Goal: Task Accomplishment & Management: Complete application form

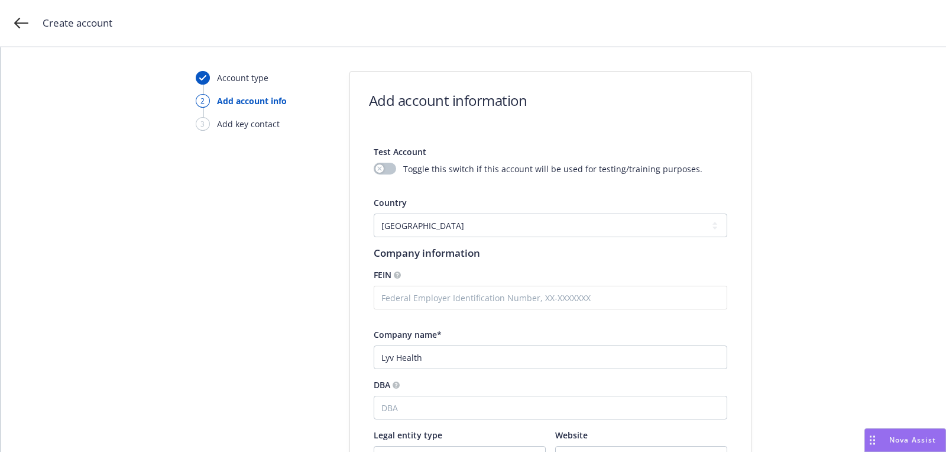
select select "US"
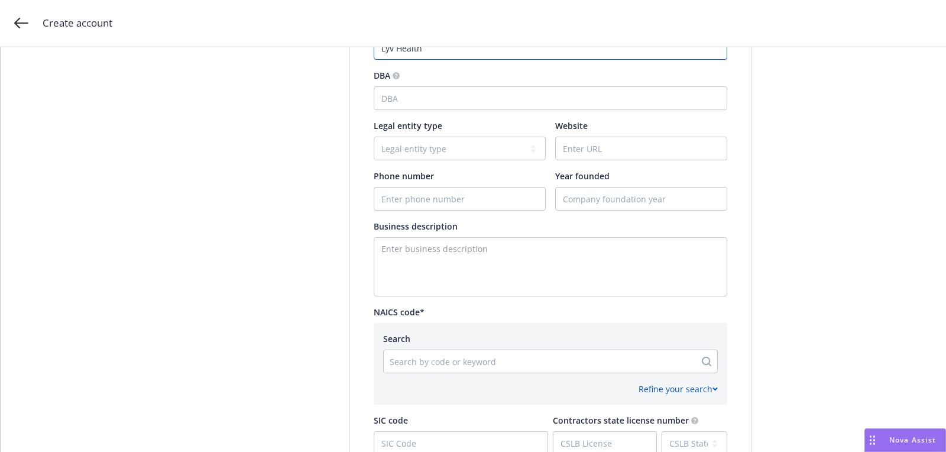
scroll to position [264, 0]
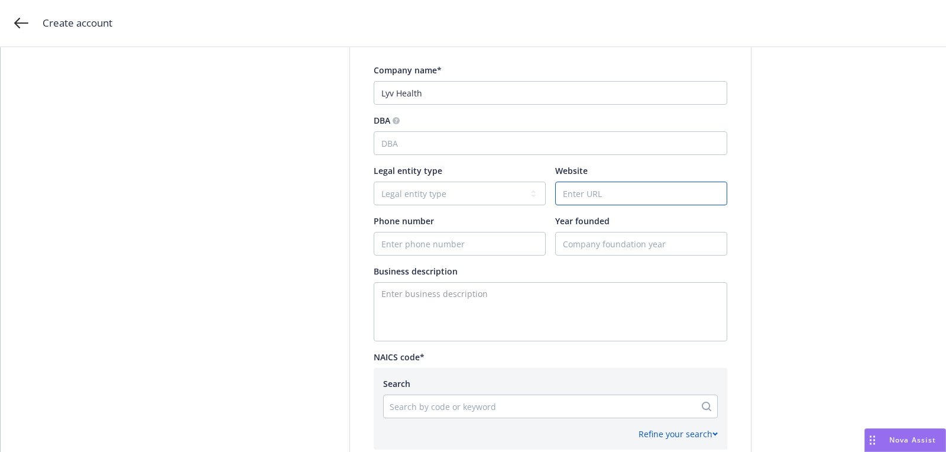
click at [610, 202] on input "Website" at bounding box center [641, 193] width 171 height 22
paste input "[URL][DOMAIN_NAME]"
type input "[URL][DOMAIN_NAME]"
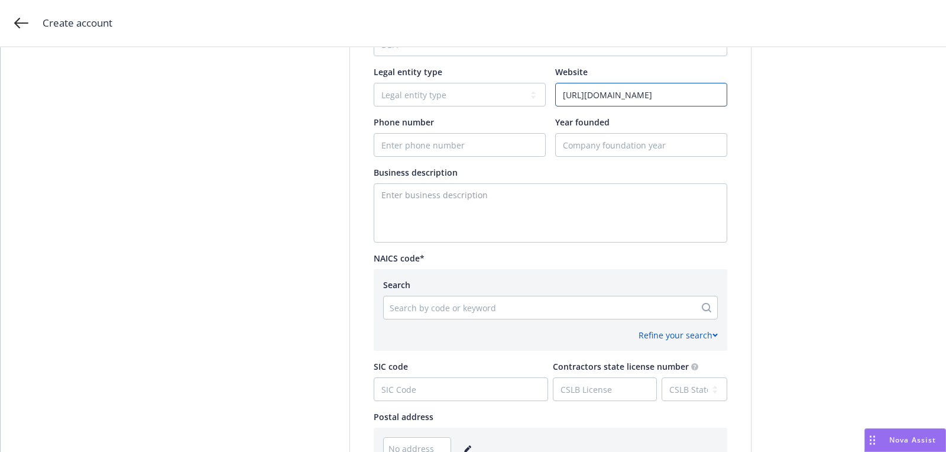
scroll to position [473, 0]
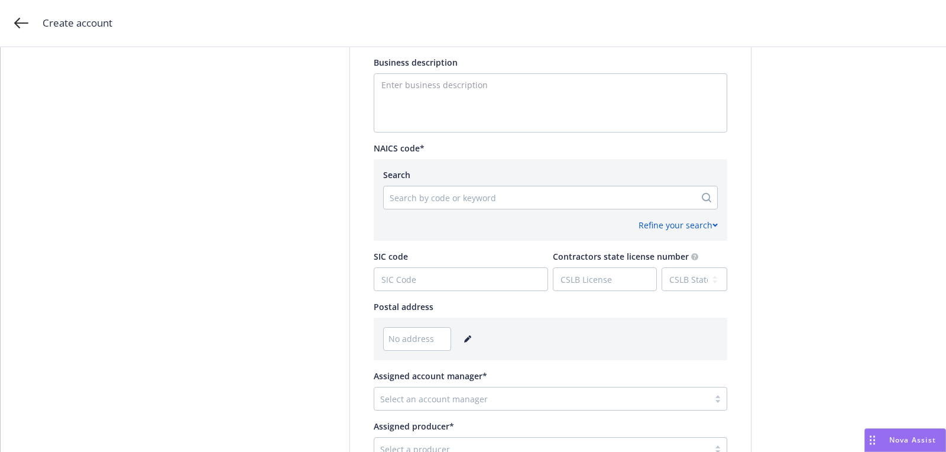
click at [454, 205] on div "Search by code or keyword" at bounding box center [540, 197] width 312 height 19
paste input "812199"
type input "812199"
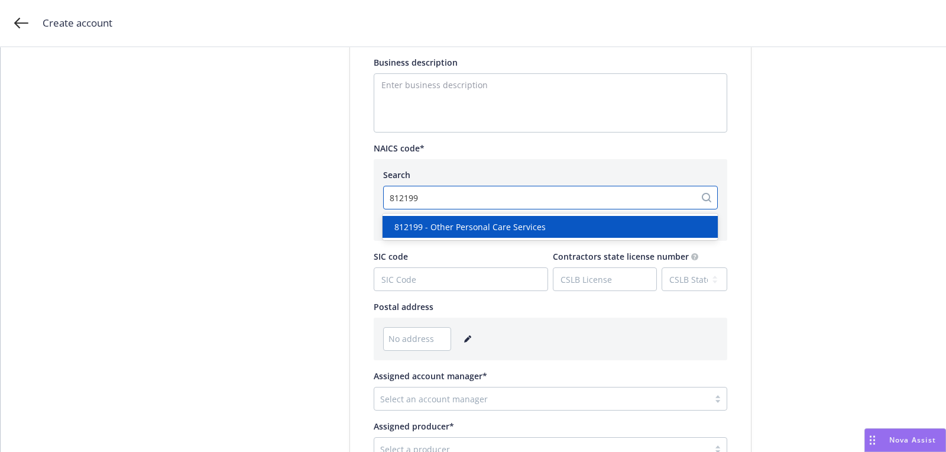
click at [485, 234] on div "812199 - Other Personal Care Services" at bounding box center [550, 227] width 335 height 22
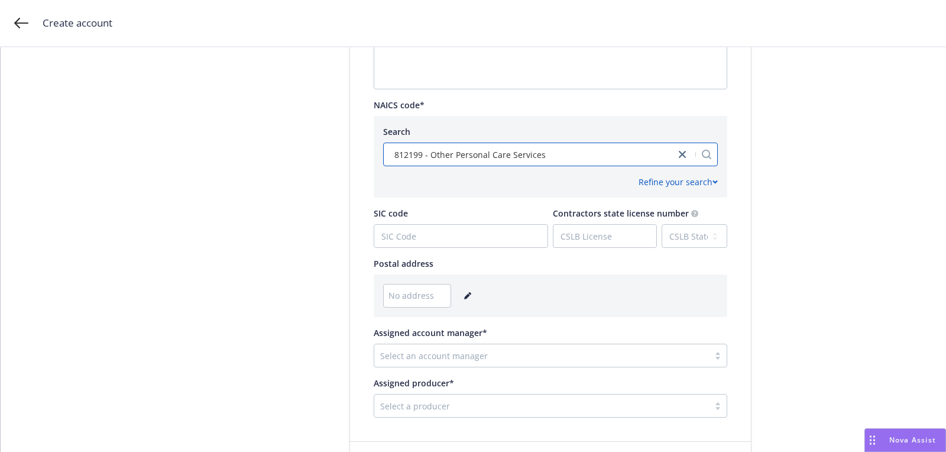
scroll to position [589, 0]
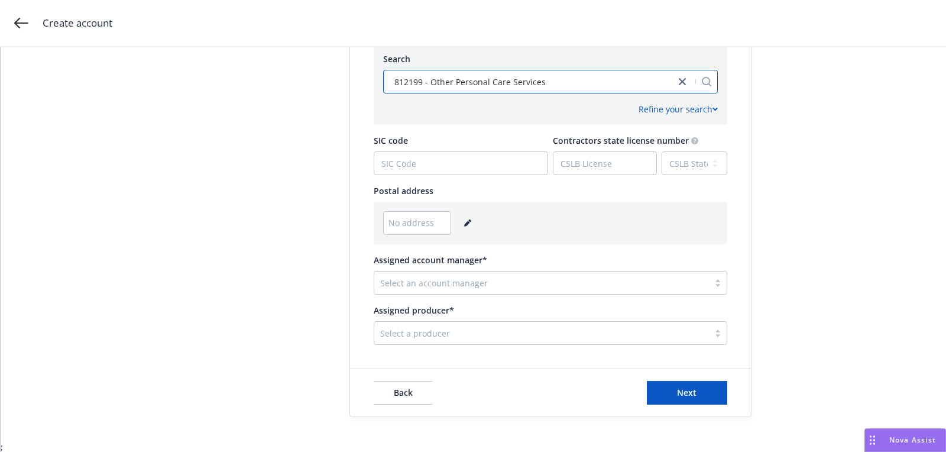
click at [466, 224] on icon "editPencil" at bounding box center [467, 222] width 7 height 7
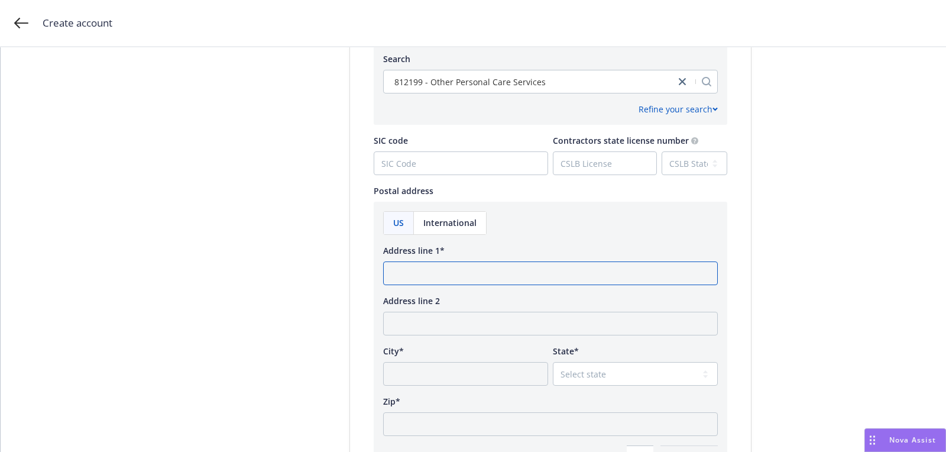
click at [470, 270] on input "Address line 1*" at bounding box center [550, 273] width 335 height 24
paste input "[STREET_ADDRESS]"
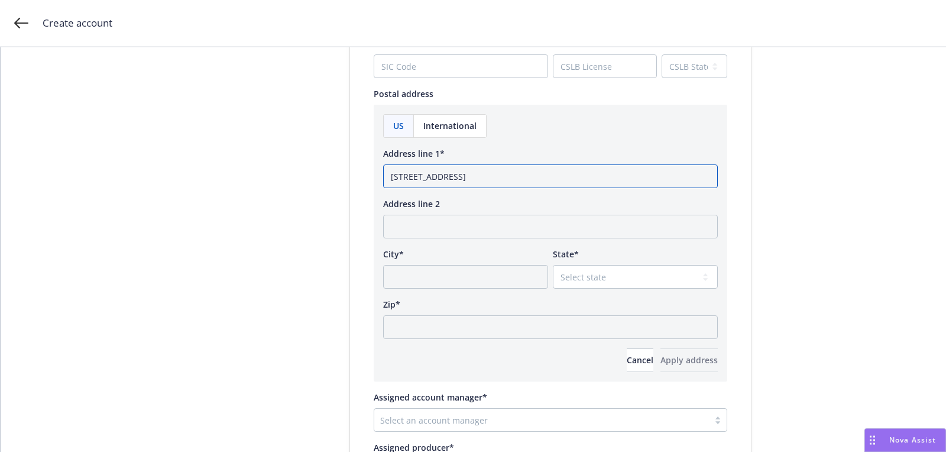
scroll to position [697, 0]
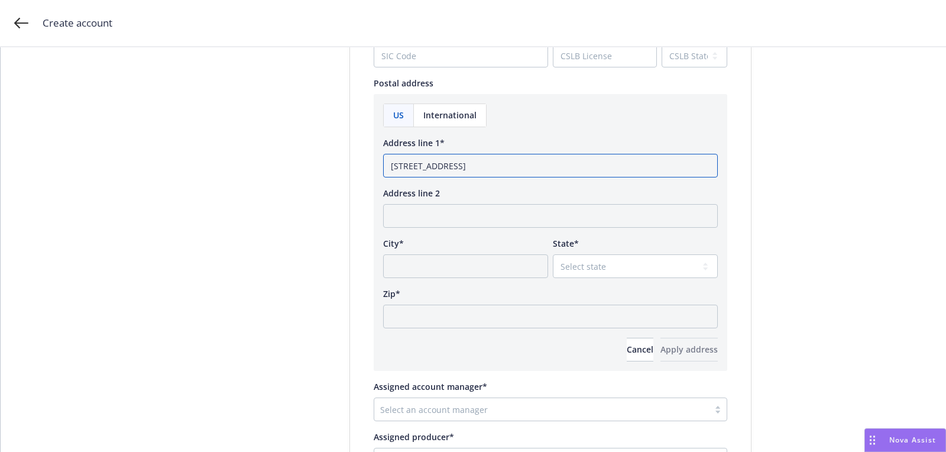
click at [568, 170] on input "[STREET_ADDRESS]" at bounding box center [550, 166] width 335 height 24
type input "[STREET_ADDRESS]"
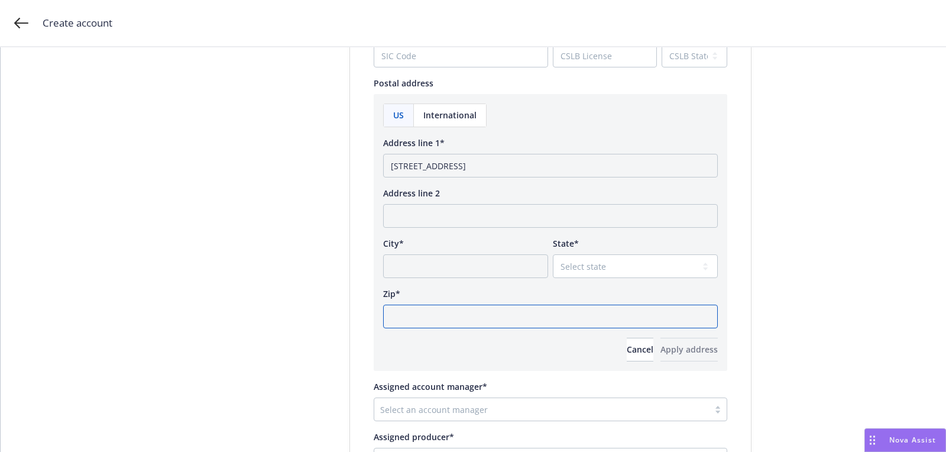
click at [486, 320] on input "Zip*" at bounding box center [550, 317] width 335 height 24
paste input "02134"
type input "02134"
click at [569, 279] on div "US International Address line [STREET_ADDRESS] Address line 2 City* State* Sele…" at bounding box center [550, 232] width 335 height 258
click at [569, 270] on select "Select state" at bounding box center [635, 266] width 165 height 24
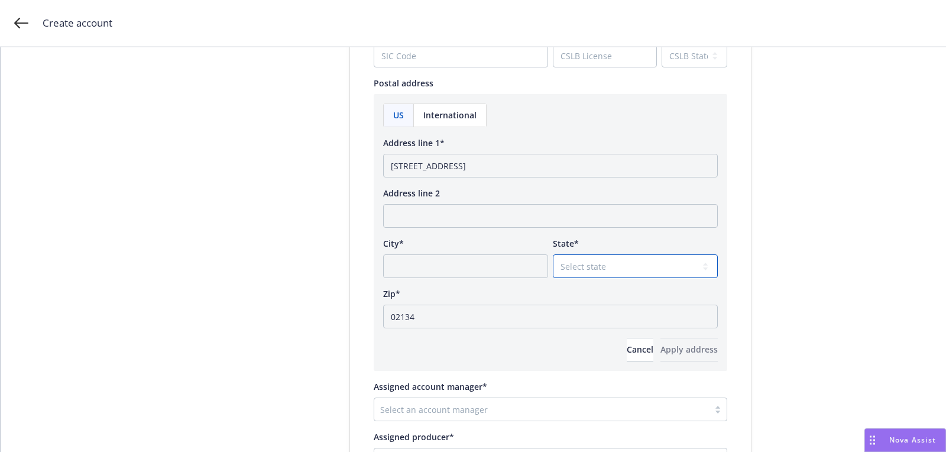
select select "MA"
click at [516, 170] on input "[STREET_ADDRESS]" at bounding box center [550, 166] width 335 height 24
click at [525, 159] on input "[STREET_ADDRESS]" at bounding box center [550, 166] width 335 height 24
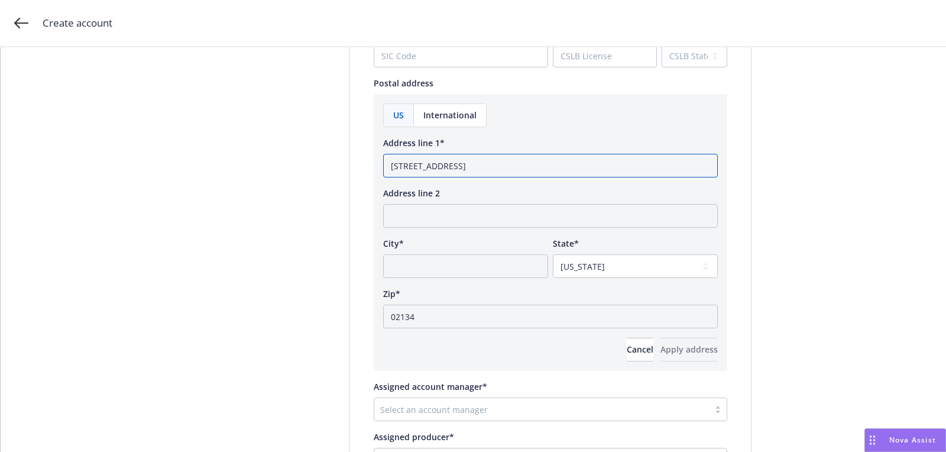
type input "[STREET_ADDRESS]"
click at [435, 261] on input "City*" at bounding box center [465, 266] width 165 height 24
paste input "[GEOGRAPHIC_DATA]"
type input "[GEOGRAPHIC_DATA]"
drag, startPoint x: 488, startPoint y: 166, endPoint x: 707, endPoint y: 166, distance: 219.4
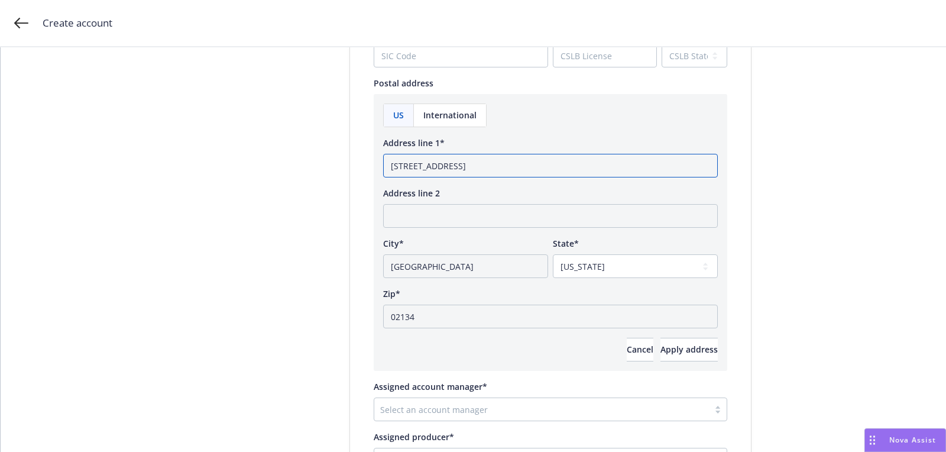
click at [707, 166] on body "Create account Account type 2 Add account info 3 Add key contact Add account in…" at bounding box center [473, 226] width 946 height 452
click at [505, 166] on input "[STREET_ADDRESS]" at bounding box center [550, 166] width 335 height 24
drag, startPoint x: 515, startPoint y: 166, endPoint x: 557, endPoint y: 167, distance: 42.0
click at [555, 167] on input "[STREET_ADDRESS]" at bounding box center [550, 166] width 335 height 24
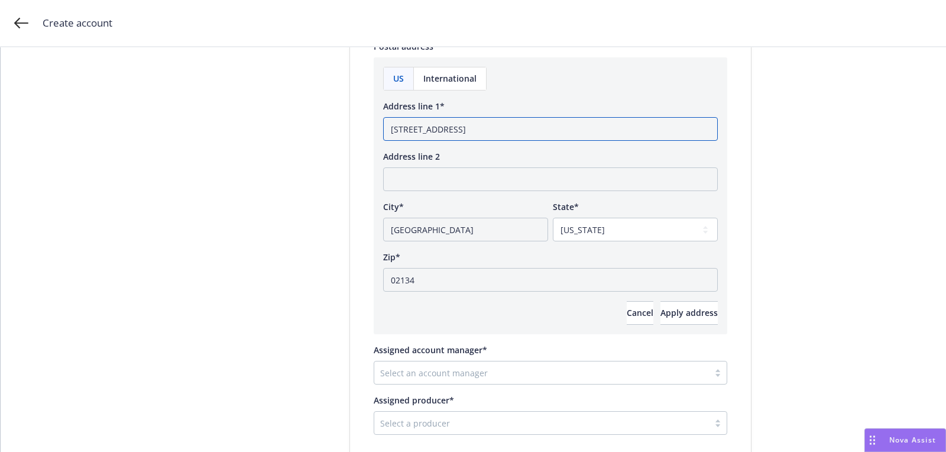
scroll to position [735, 0]
type input "[STREET_ADDRESS]"
click at [660, 308] on span "Apply address" at bounding box center [688, 310] width 57 height 11
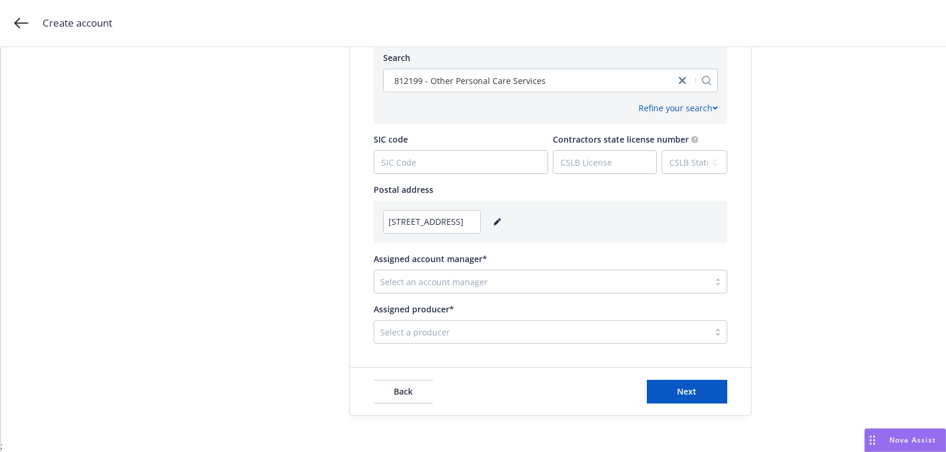
scroll to position [589, 0]
click at [472, 278] on div at bounding box center [541, 283] width 323 height 14
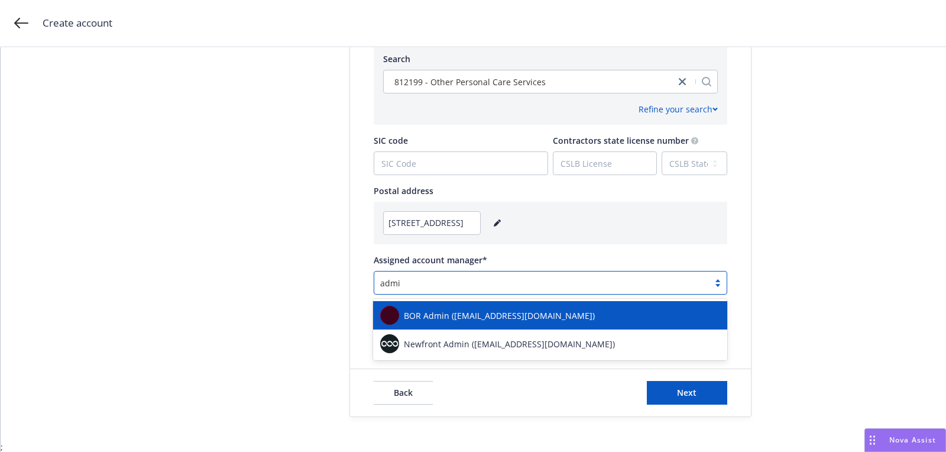
type input "admin"
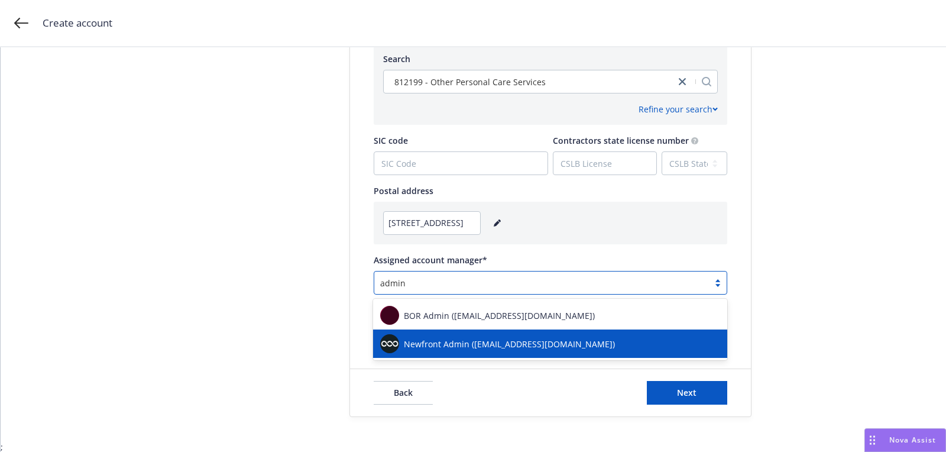
click at [461, 332] on div "Newfront Admin ([EMAIL_ADDRESS][DOMAIN_NAME])" at bounding box center [550, 343] width 354 height 28
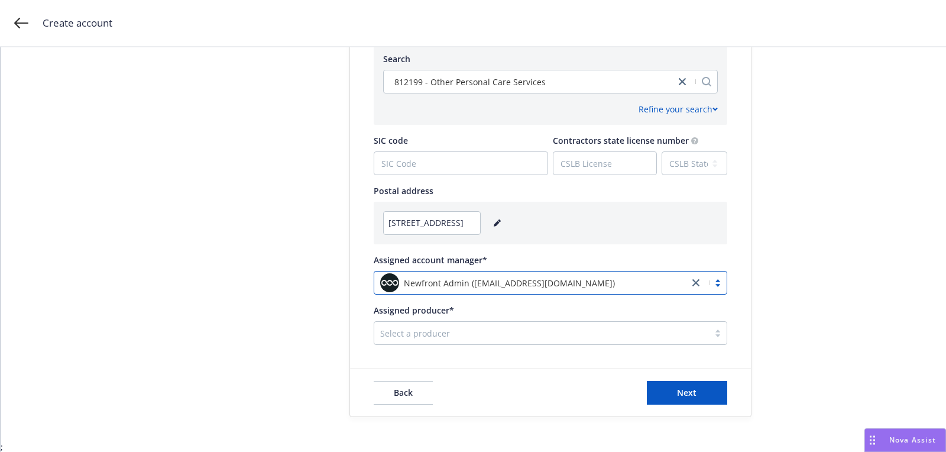
click at [486, 336] on div at bounding box center [541, 333] width 323 height 14
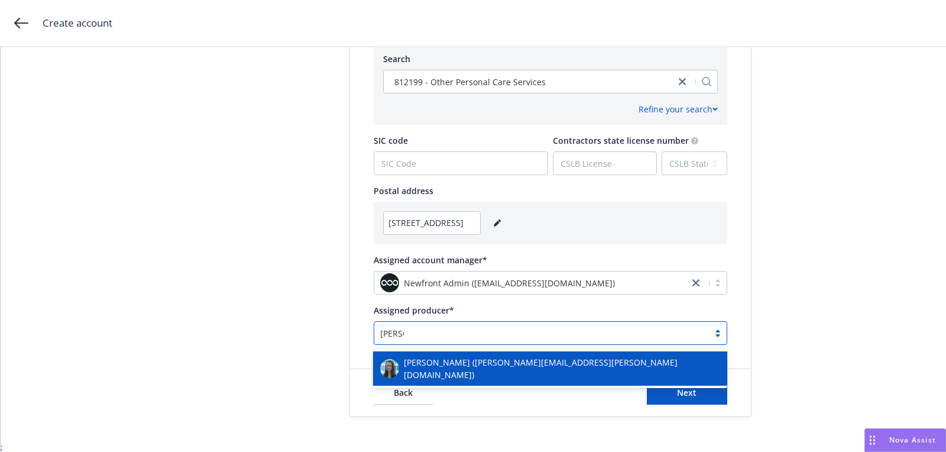
type input "[PERSON_NAME]"
click at [483, 352] on div "[PERSON_NAME] ([PERSON_NAME][EMAIL_ADDRESS][PERSON_NAME][DOMAIN_NAME])" at bounding box center [550, 368] width 354 height 34
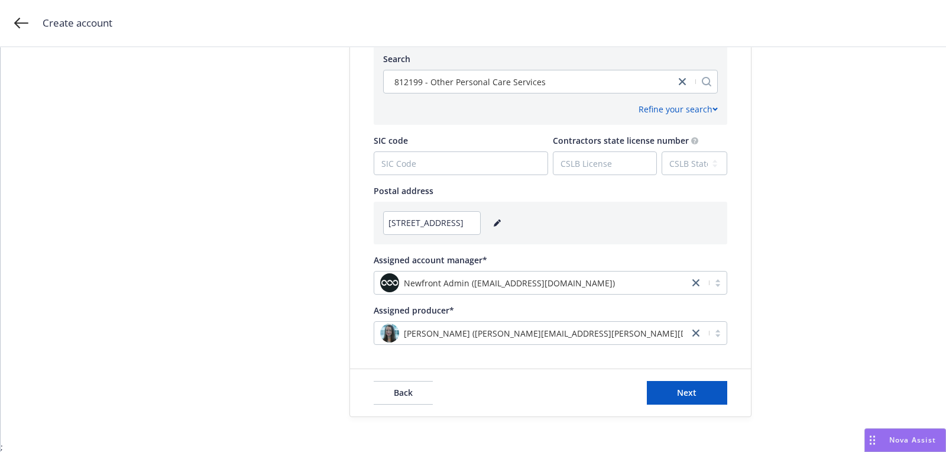
click at [676, 413] on div "Back Next" at bounding box center [550, 392] width 401 height 47
click at [683, 387] on span "Next" at bounding box center [687, 392] width 20 height 11
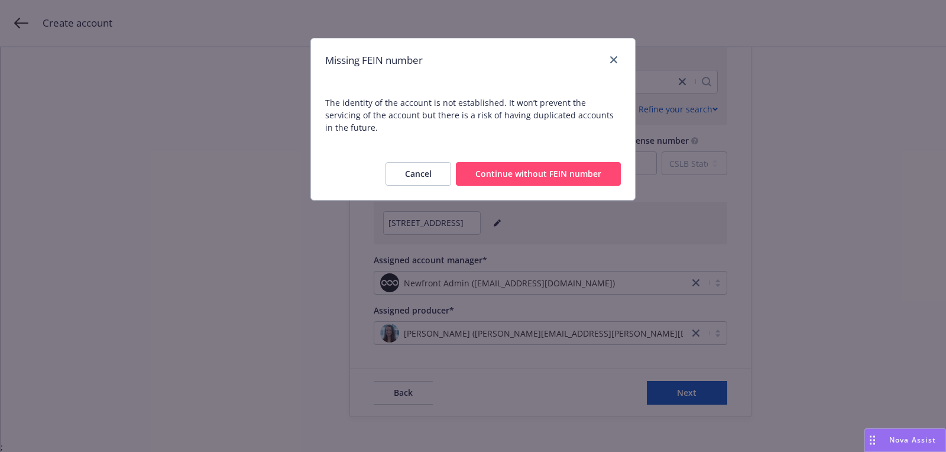
click at [571, 169] on button "Continue without FEIN number" at bounding box center [538, 174] width 165 height 24
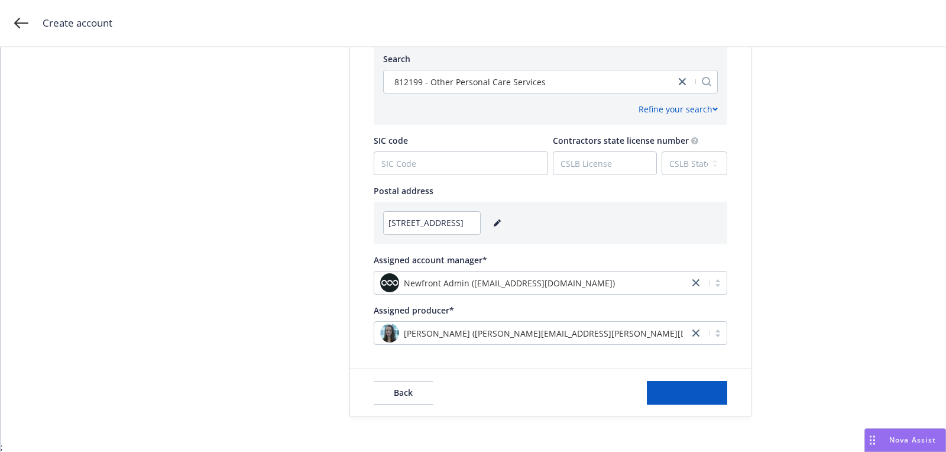
scroll to position [0, 0]
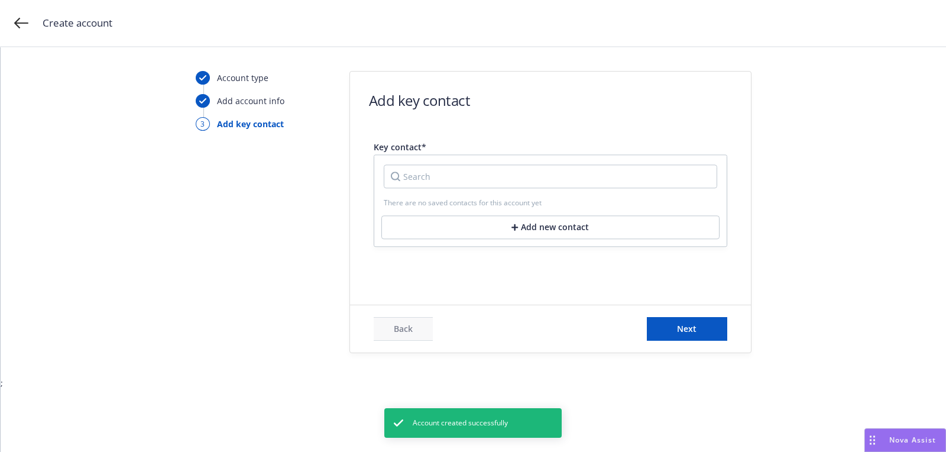
click at [500, 175] on input "Search" at bounding box center [550, 176] width 333 height 24
click at [497, 225] on button "Add new contact" at bounding box center [550, 231] width 338 height 24
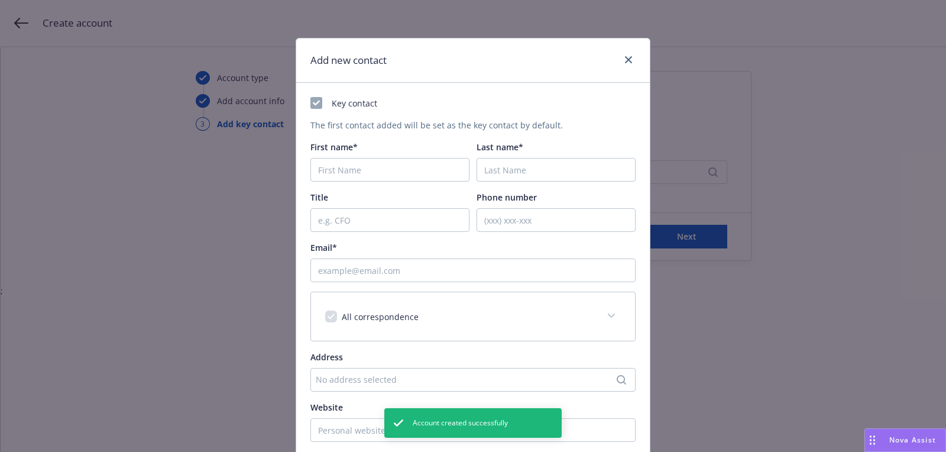
click at [333, 158] on div at bounding box center [389, 170] width 159 height 24
click at [333, 170] on input "First name*" at bounding box center [389, 170] width 159 height 24
paste input "[PERSON_NAME]"
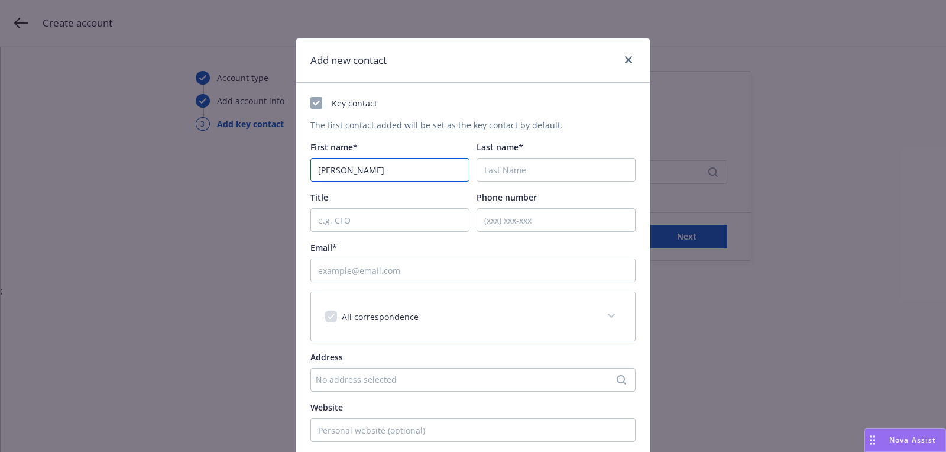
type input "[PERSON_NAME]"
click at [545, 164] on input "Last name*" at bounding box center [556, 170] width 159 height 24
paste input "[PERSON_NAME]"
type input "[PERSON_NAME]"
click at [472, 270] on input "Email*" at bounding box center [472, 270] width 325 height 24
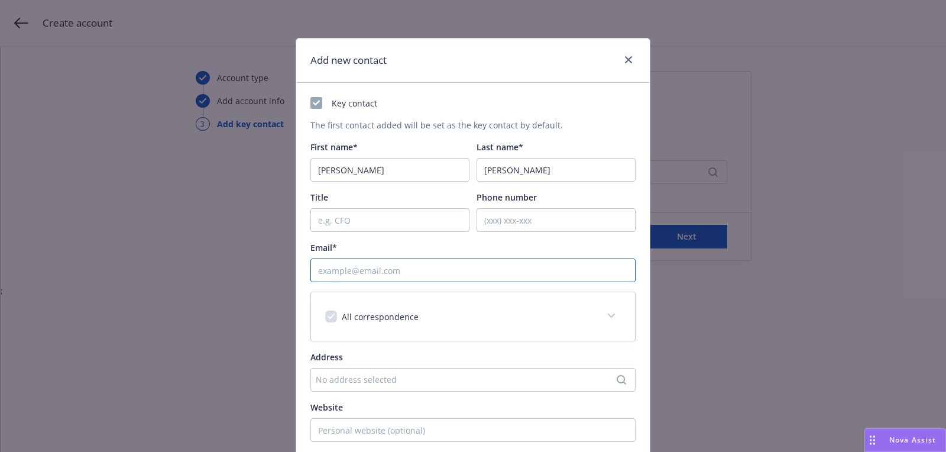
paste input "[PERSON_NAME][EMAIL_ADDRESS][DOMAIN_NAME]"
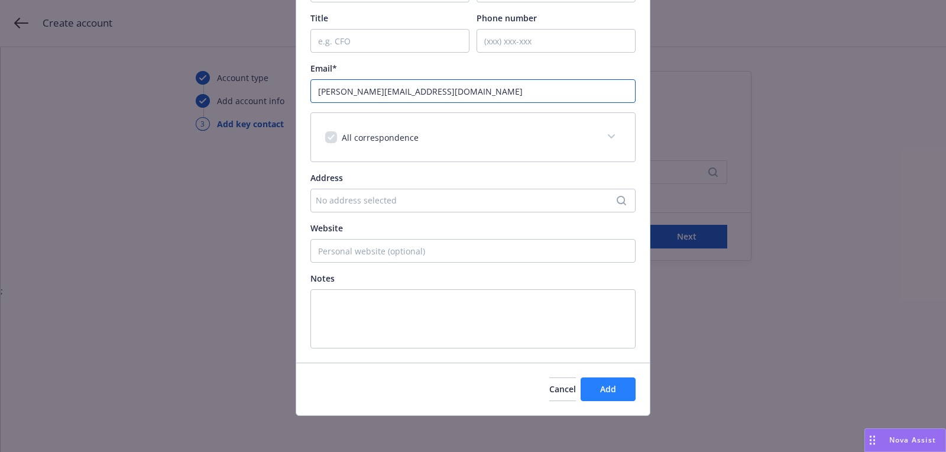
type input "[PERSON_NAME][EMAIL_ADDRESS][DOMAIN_NAME]"
click at [613, 393] on button "Add" at bounding box center [608, 389] width 55 height 24
click at [677, 239] on span "Next" at bounding box center [687, 236] width 20 height 11
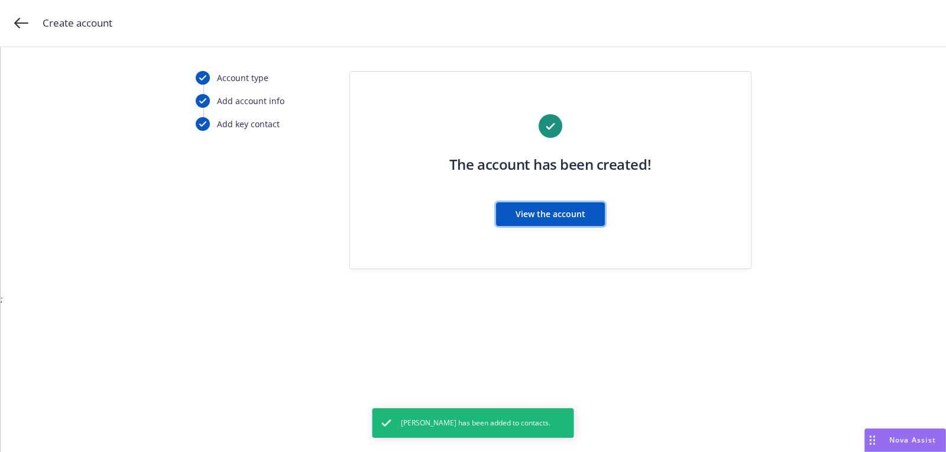
click at [569, 219] on button "View the account" at bounding box center [550, 214] width 109 height 24
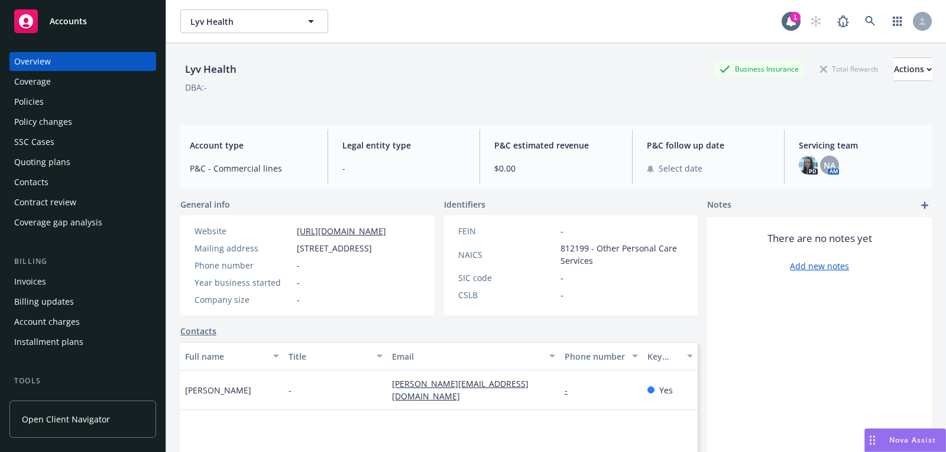
click at [75, 51] on div "Overview Coverage Policies Policy changes SSC Cases Quoting plans Contacts Cont…" at bounding box center [83, 245] width 166 height 414
click at [75, 17] on span "Accounts" at bounding box center [68, 21] width 37 height 9
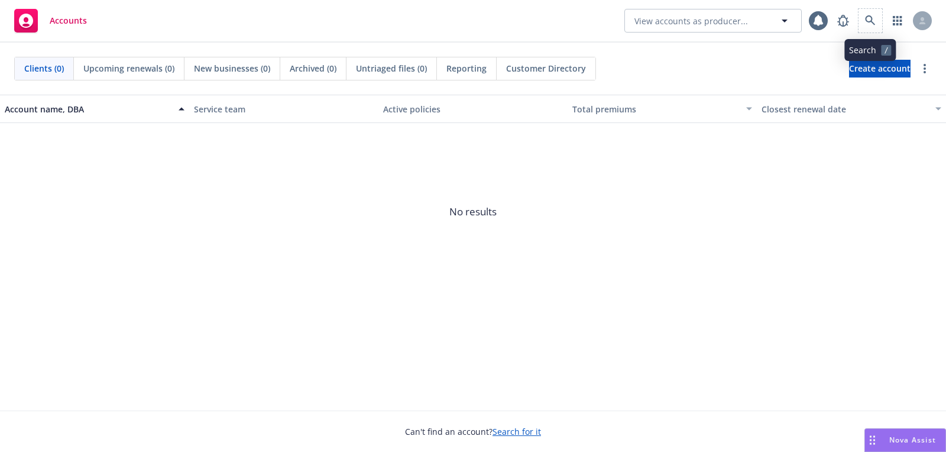
click at [859, 11] on span at bounding box center [871, 21] width 24 height 24
click at [859, 20] on link at bounding box center [871, 21] width 24 height 24
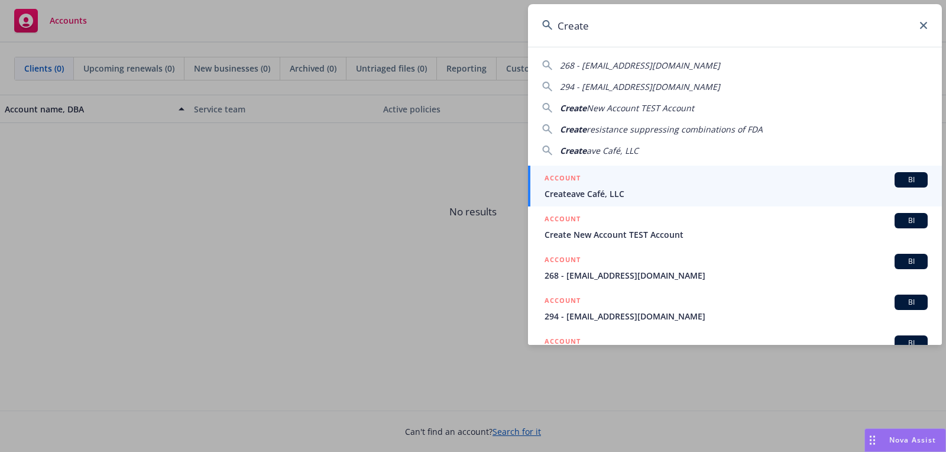
type input "Create"
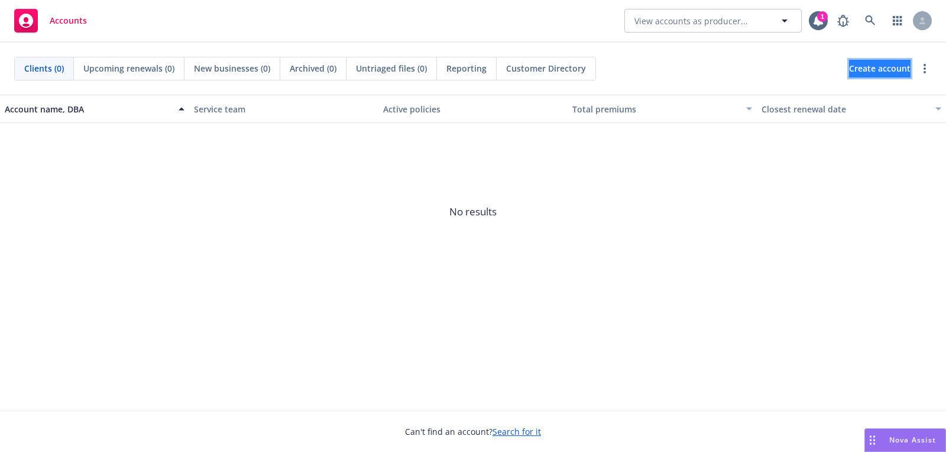
click at [849, 64] on span "Create account" at bounding box center [879, 68] width 61 height 22
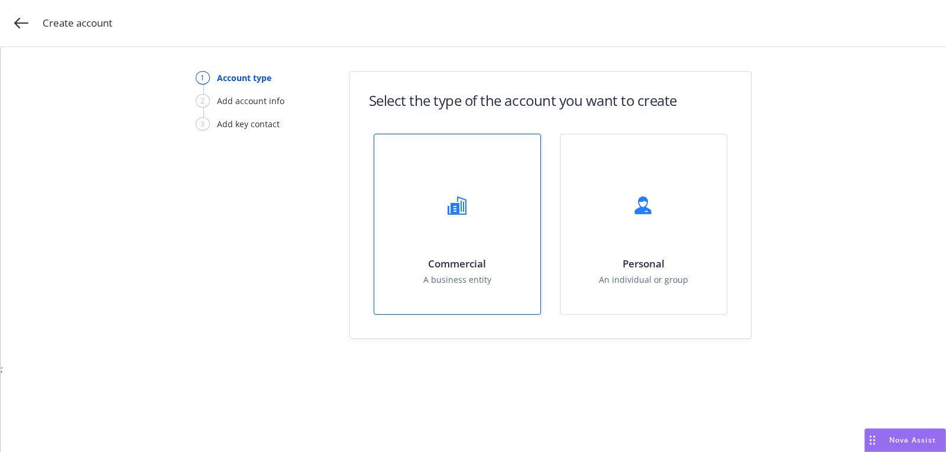
click at [522, 172] on div "Commercial A business entity" at bounding box center [457, 224] width 166 height 180
select select "US"
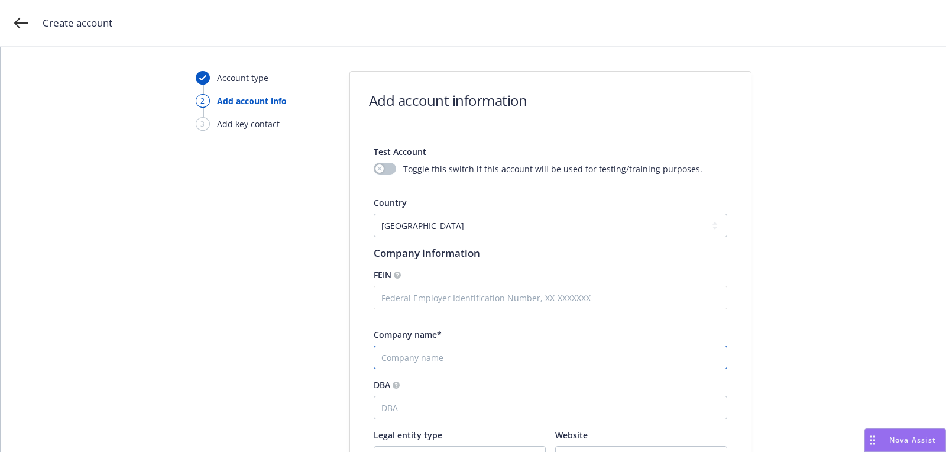
click at [451, 349] on input "Company name*" at bounding box center [551, 357] width 354 height 24
paste input "Create"
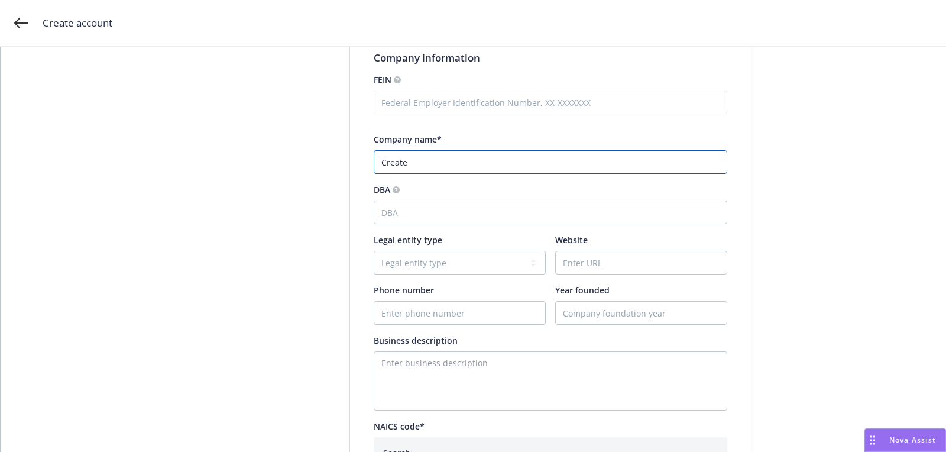
type input "Create"
click at [592, 266] on input "Website" at bounding box center [641, 262] width 171 height 22
paste input "[DOMAIN_NAME]"
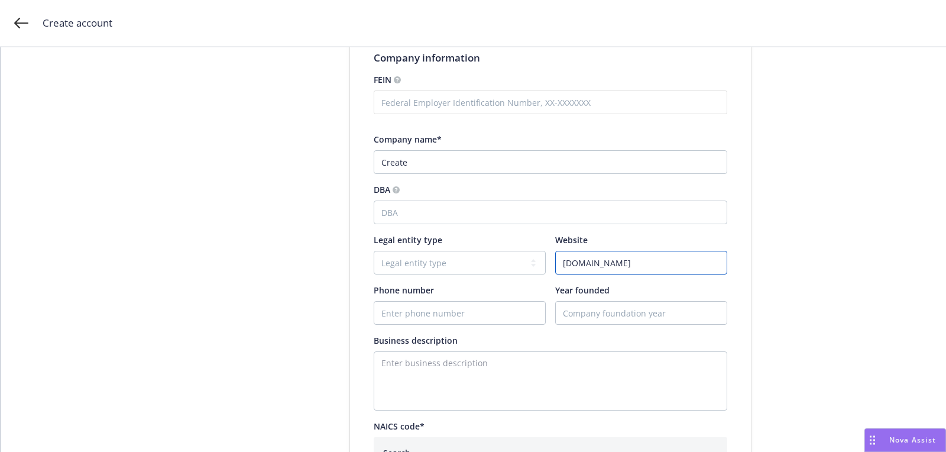
type input "[DOMAIN_NAME]"
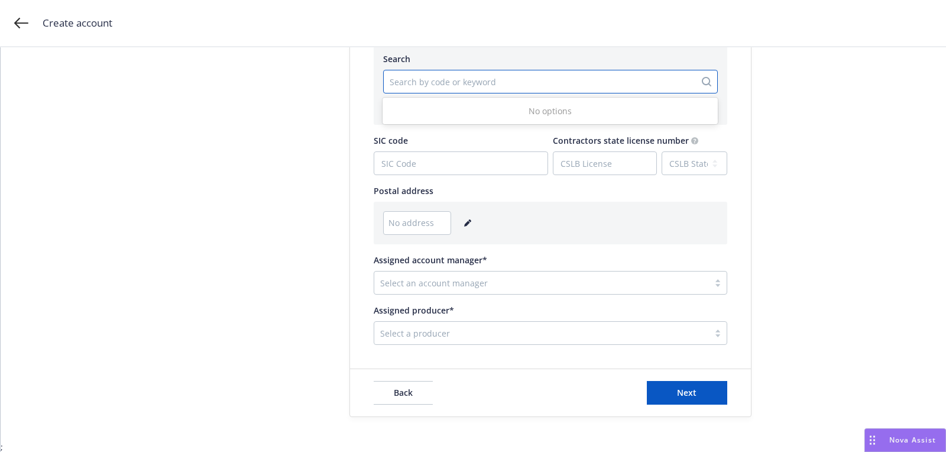
click at [450, 88] on div at bounding box center [540, 82] width 300 height 14
paste input "513210"
type input "513210"
click at [458, 107] on div "No options" at bounding box center [550, 111] width 335 height 22
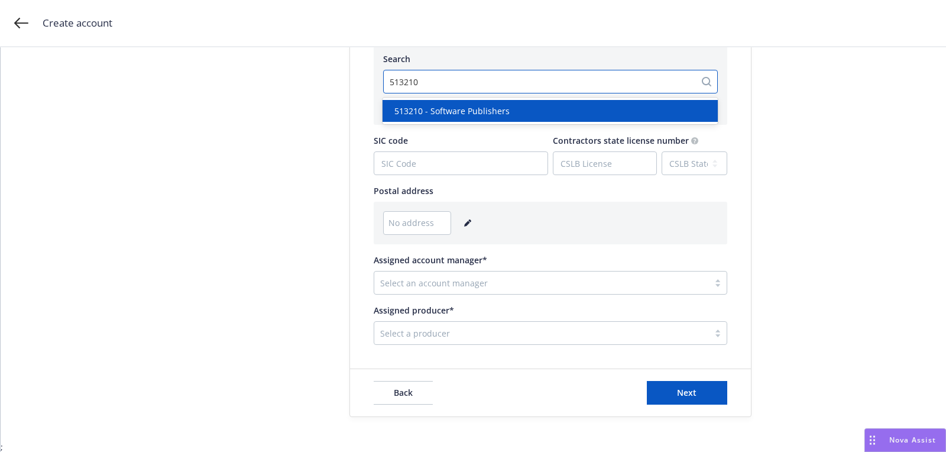
click at [458, 109] on span "513210 - Software Publishers" at bounding box center [451, 111] width 115 height 12
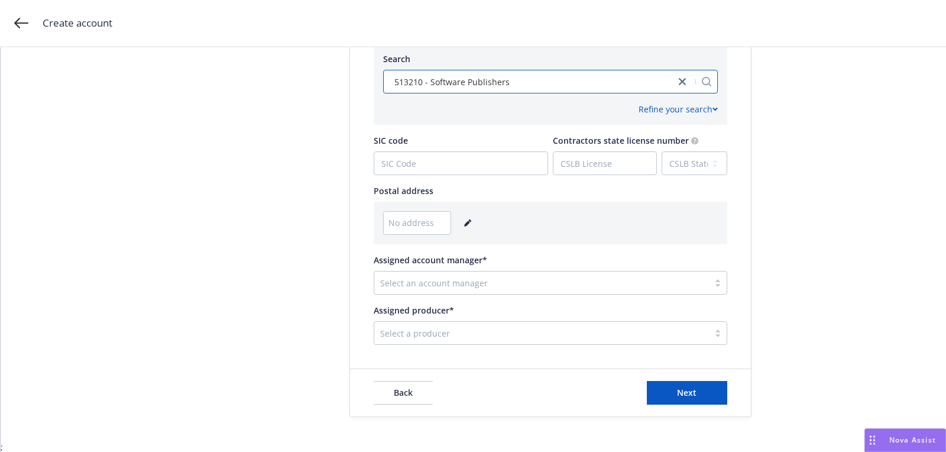
click at [477, 229] on div "No address" at bounding box center [550, 223] width 335 height 24
click at [472, 227] on div "No address" at bounding box center [550, 223] width 335 height 24
click at [467, 224] on icon "editPencil" at bounding box center [467, 222] width 7 height 7
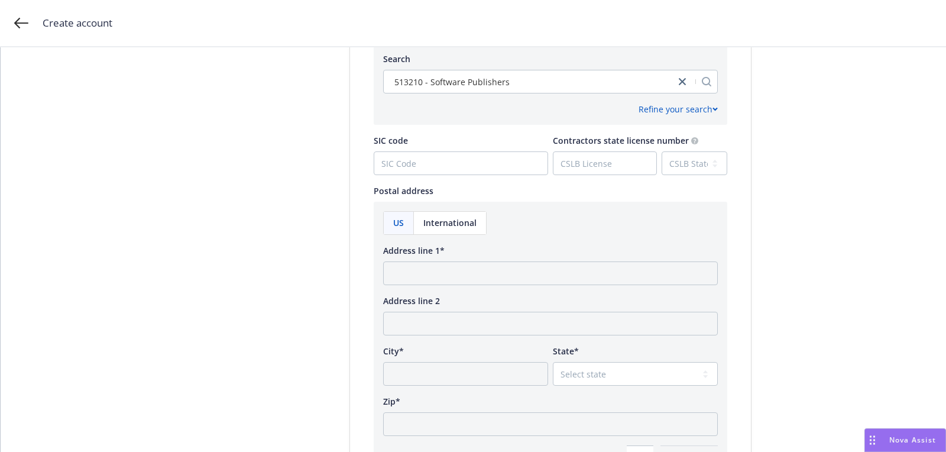
click at [458, 259] on div "Address line 1*" at bounding box center [550, 264] width 335 height 41
click at [455, 270] on input "Address line 1*" at bounding box center [550, 273] width 335 height 24
paste input "[STREET_ADDRESS]"
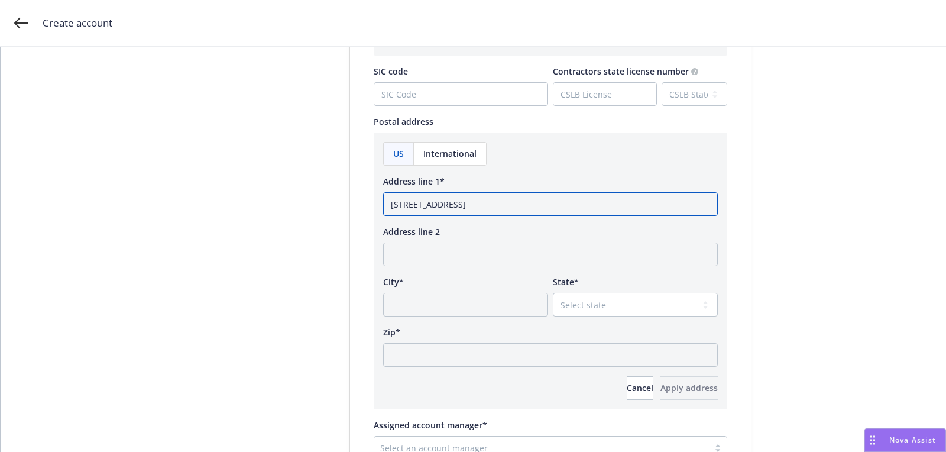
click at [579, 206] on input "[STREET_ADDRESS]" at bounding box center [550, 204] width 335 height 24
type input "[STREET_ADDRESS]"
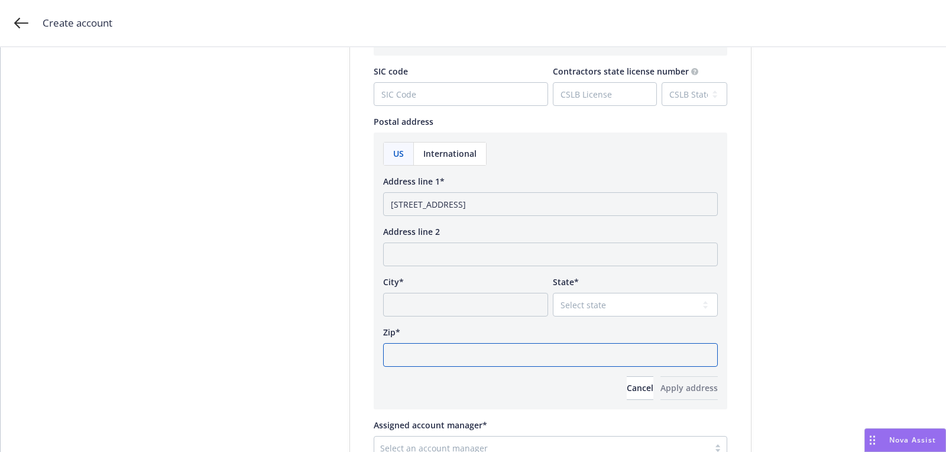
click at [513, 359] on input "Zip*" at bounding box center [550, 355] width 335 height 24
paste input "94108"
type input "94108"
click at [603, 318] on div "US International Address line 1* [STREET_ADDRESS] Address line 2 City* State* S…" at bounding box center [550, 271] width 335 height 258
click at [598, 308] on select "Select state [US_STATE] [US_STATE] [US_STATE] [US_STATE] [US_STATE] [PERSON_NAM…" at bounding box center [635, 305] width 165 height 24
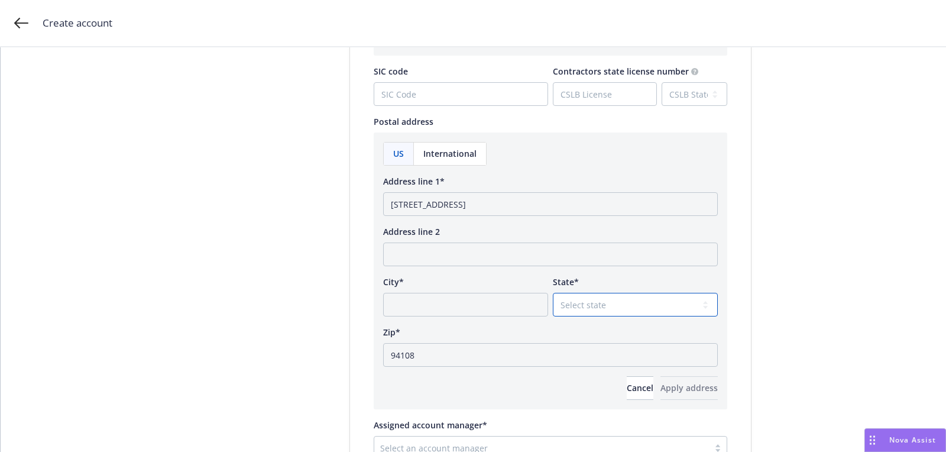
select select "CA"
drag, startPoint x: 555, startPoint y: 204, endPoint x: 502, endPoint y: 206, distance: 52.7
click at [502, 206] on input "[STREET_ADDRESS]" at bounding box center [550, 204] width 335 height 24
type input "[STREET_ADDRESS]"
click at [477, 283] on div "City*" at bounding box center [465, 282] width 165 height 12
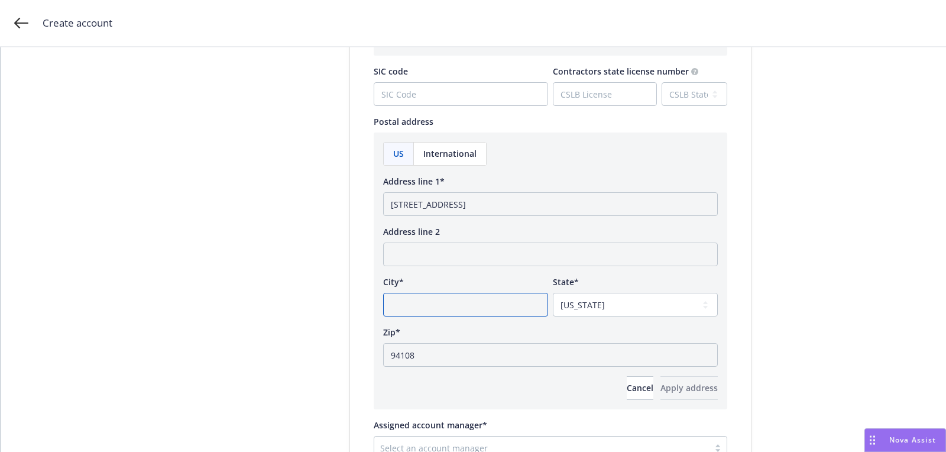
click at [476, 293] on input "City*" at bounding box center [465, 305] width 165 height 24
paste input "[GEOGRAPHIC_DATA]"
type input "[GEOGRAPHIC_DATA]"
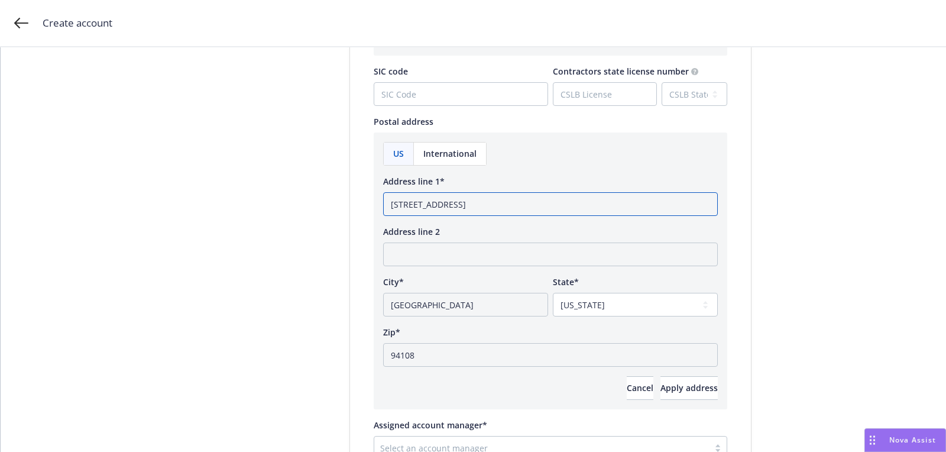
drag, startPoint x: 503, startPoint y: 200, endPoint x: 594, endPoint y: 200, distance: 91.1
click at [594, 200] on input "[STREET_ADDRESS]" at bounding box center [550, 204] width 335 height 24
type input "[STREET_ADDRESS]"
click at [664, 394] on button "Apply address" at bounding box center [688, 388] width 57 height 24
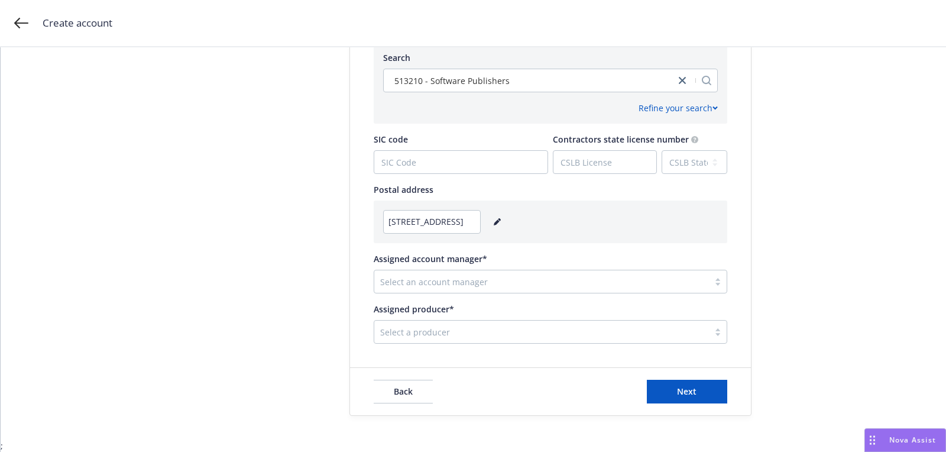
scroll to position [589, 0]
click at [433, 286] on div at bounding box center [541, 283] width 323 height 14
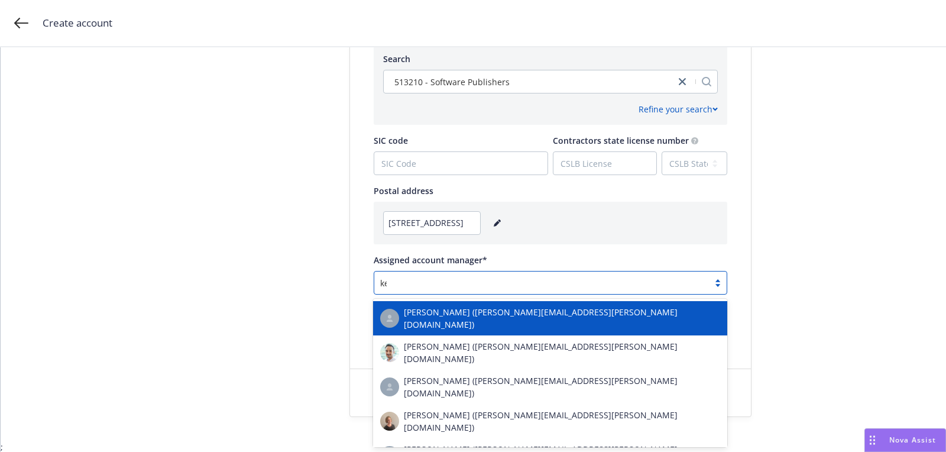
type input "[PERSON_NAME]"
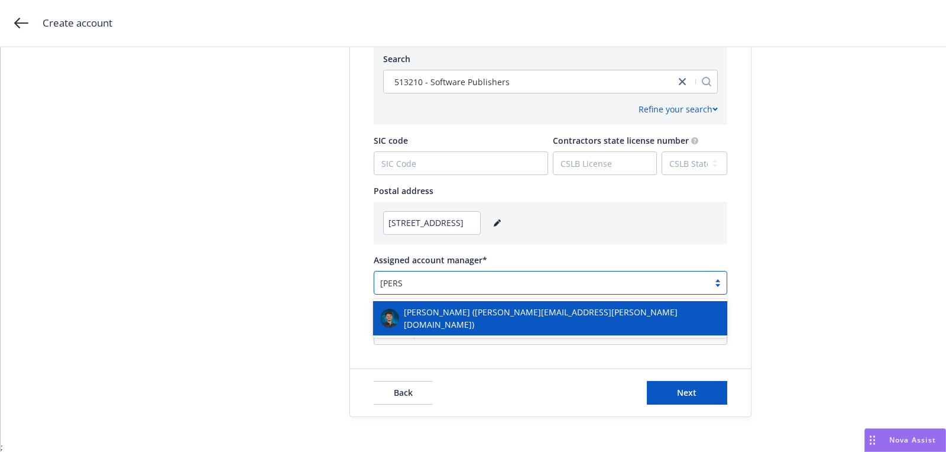
click at [429, 319] on span "[PERSON_NAME] ([PERSON_NAME][EMAIL_ADDRESS][PERSON_NAME][DOMAIN_NAME])" at bounding box center [562, 318] width 316 height 25
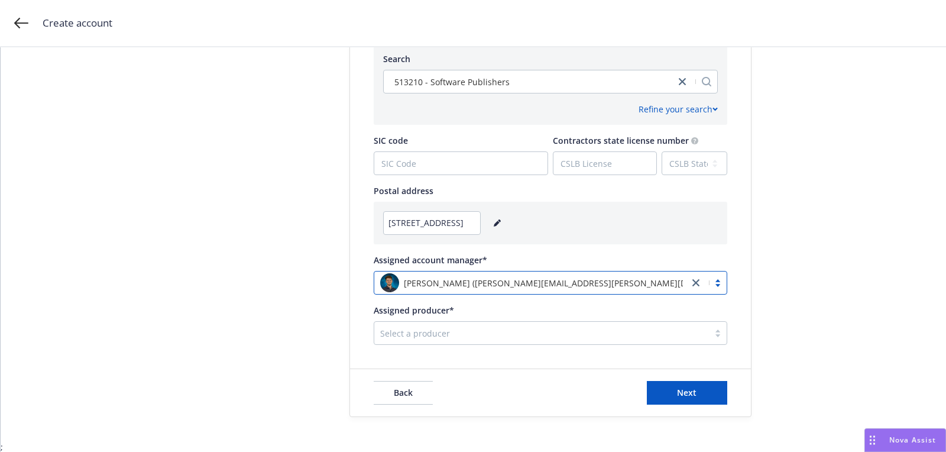
click at [544, 341] on div "Select a producer" at bounding box center [541, 332] width 335 height 19
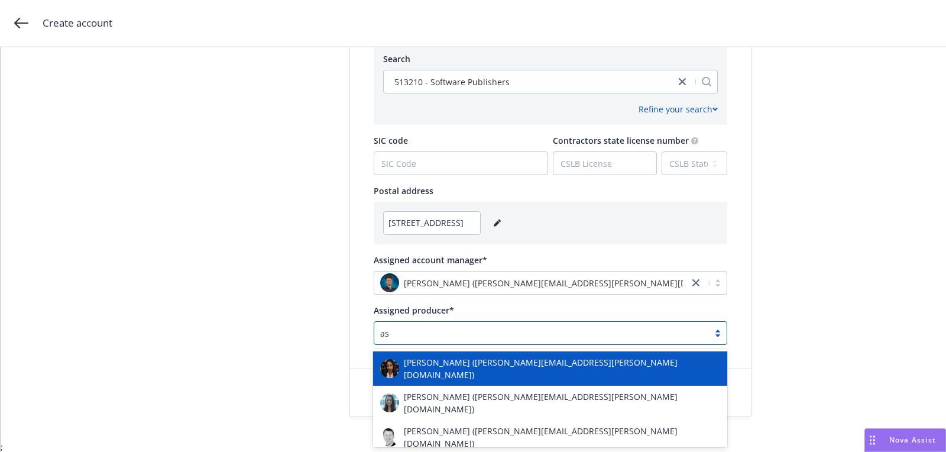
type input "ash"
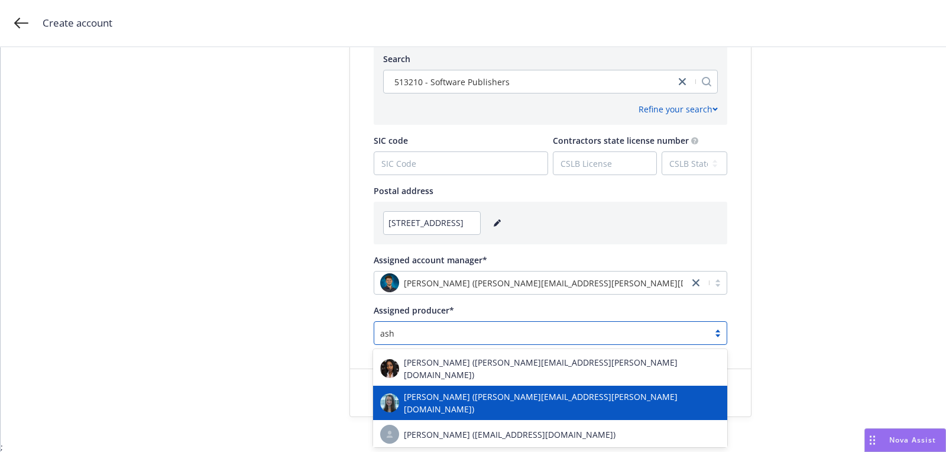
click at [535, 386] on div "[PERSON_NAME] ([PERSON_NAME][EMAIL_ADDRESS][PERSON_NAME][DOMAIN_NAME])" at bounding box center [550, 403] width 354 height 34
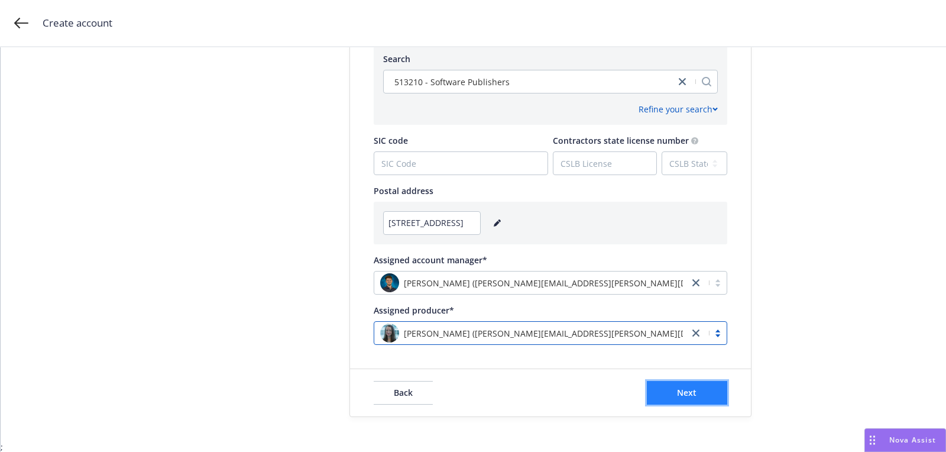
click at [669, 393] on button "Next" at bounding box center [687, 393] width 80 height 24
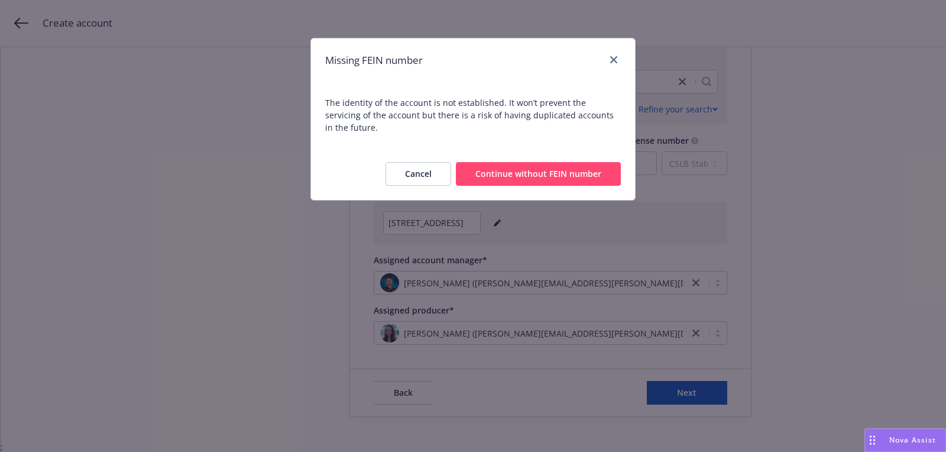
click at [527, 167] on button "Continue without FEIN number" at bounding box center [538, 174] width 165 height 24
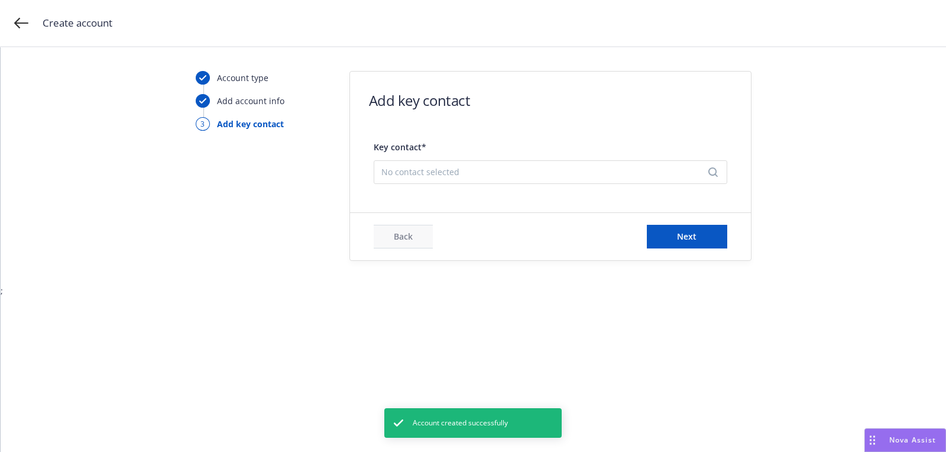
scroll to position [0, 0]
click at [520, 167] on span "No contact selected" at bounding box center [545, 172] width 329 height 12
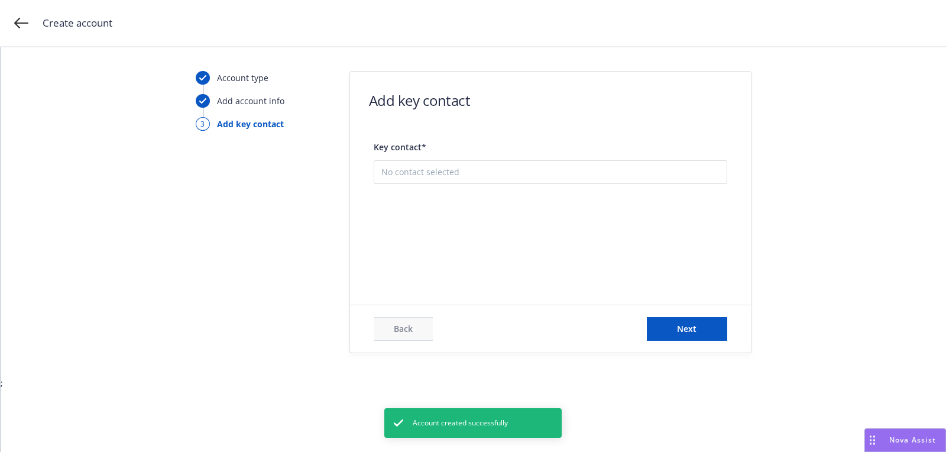
click at [507, 226] on button "Add new contact" at bounding box center [550, 232] width 338 height 24
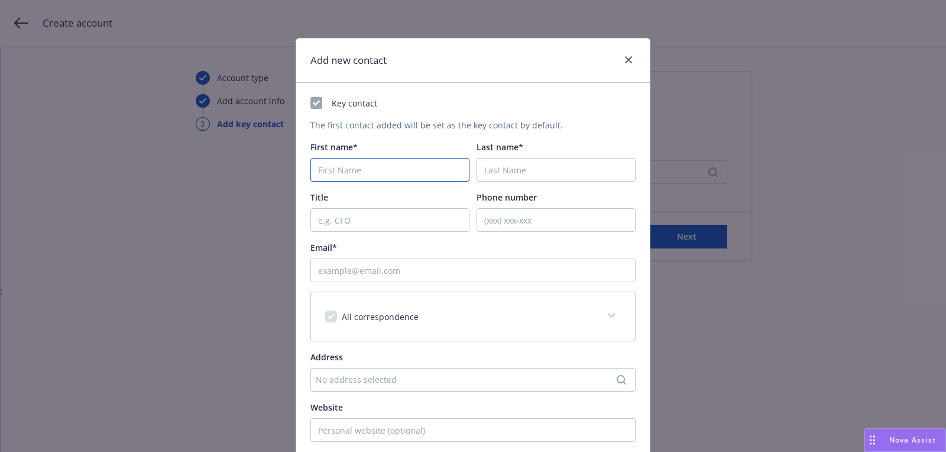
click at [388, 176] on input "First name*" at bounding box center [389, 170] width 159 height 24
paste input "[PERSON_NAME]"
type input "[PERSON_NAME]"
paste input "Amin"
type input "Amin"
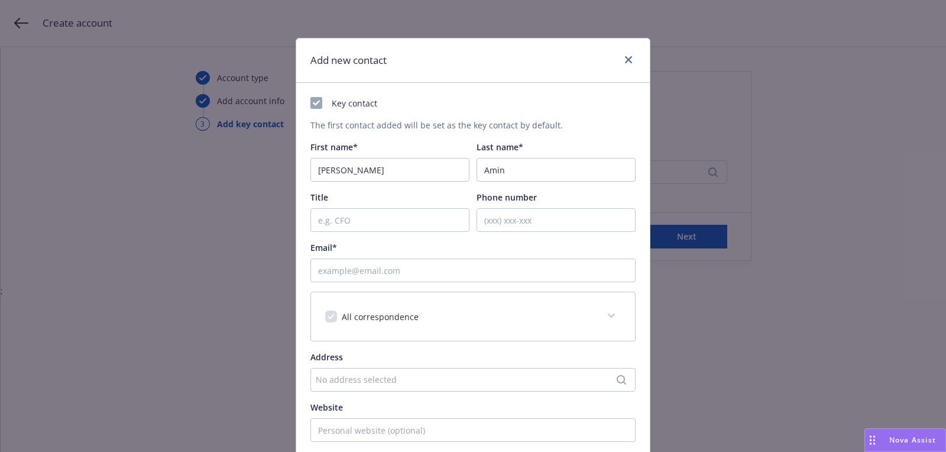
click at [381, 285] on div "Key contact The first contact added will be set as the key contact by default. …" at bounding box center [472, 312] width 325 height 430
click at [381, 277] on input "Email*" at bounding box center [472, 270] width 325 height 24
paste input "[PERSON_NAME][EMAIL_ADDRESS][DOMAIN_NAME]"
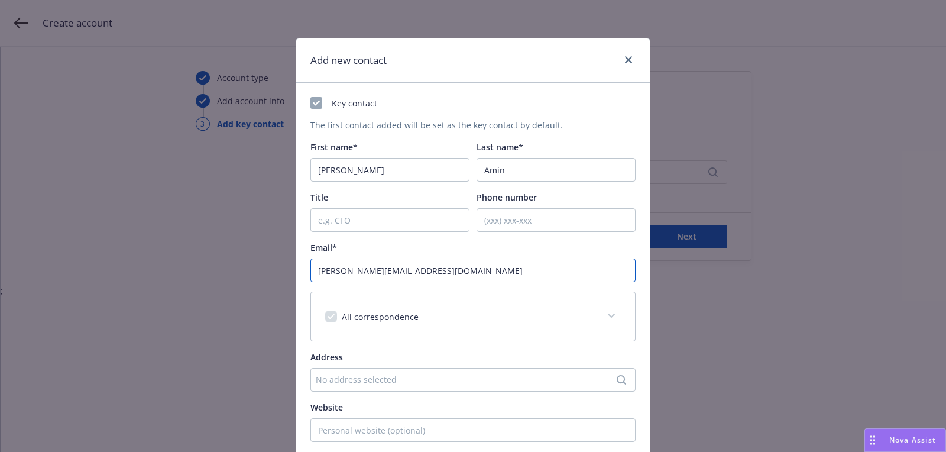
scroll to position [179, 0]
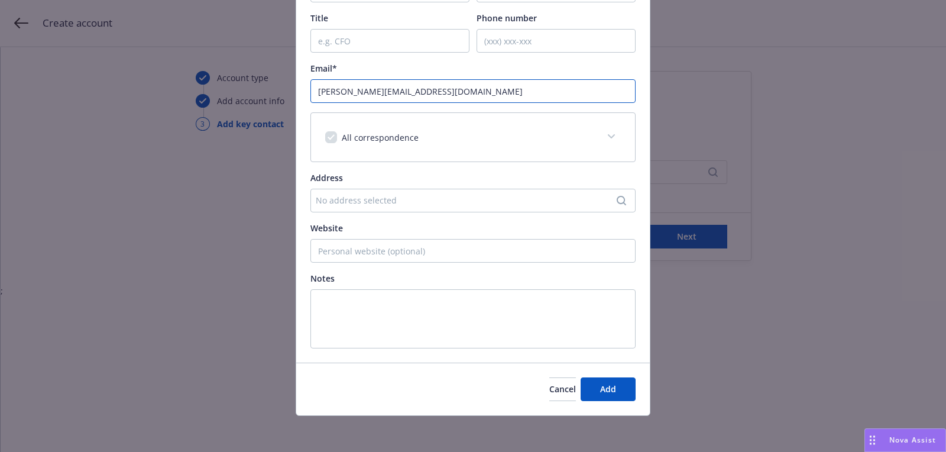
type input "[PERSON_NAME][EMAIL_ADDRESS][DOMAIN_NAME]"
click at [605, 366] on div "Cancel Add" at bounding box center [473, 388] width 354 height 53
click at [604, 385] on span "Add" at bounding box center [608, 388] width 16 height 11
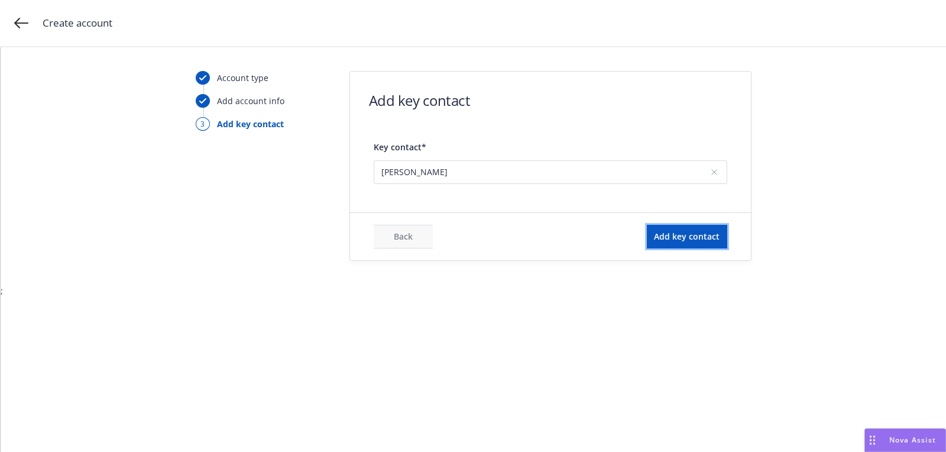
click at [676, 238] on span "Add key contact" at bounding box center [687, 236] width 66 height 11
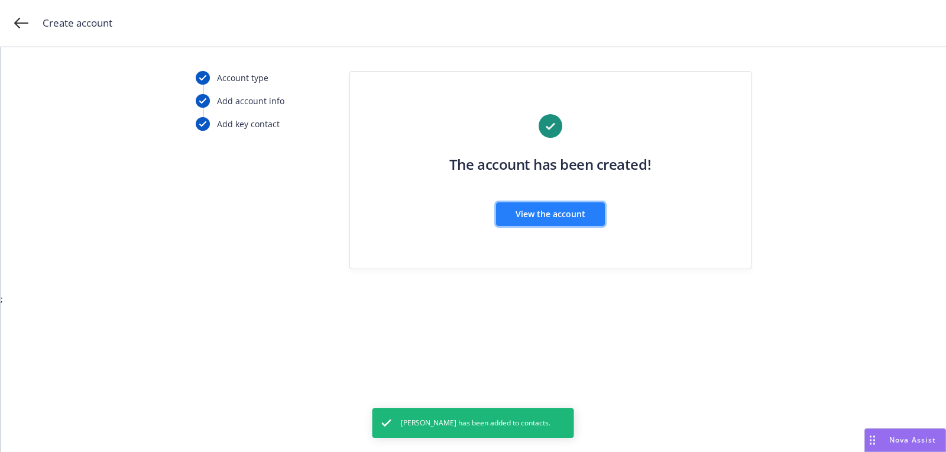
click at [557, 213] on span "View the account" at bounding box center [551, 213] width 70 height 11
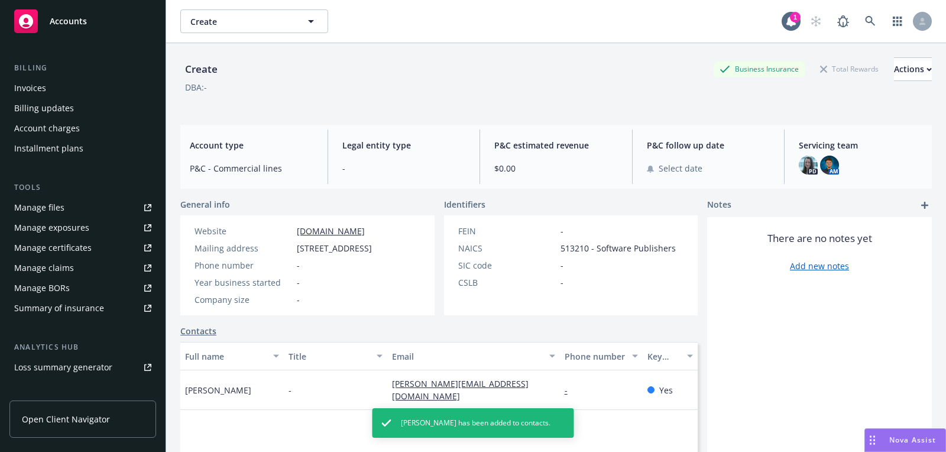
scroll to position [318, 0]
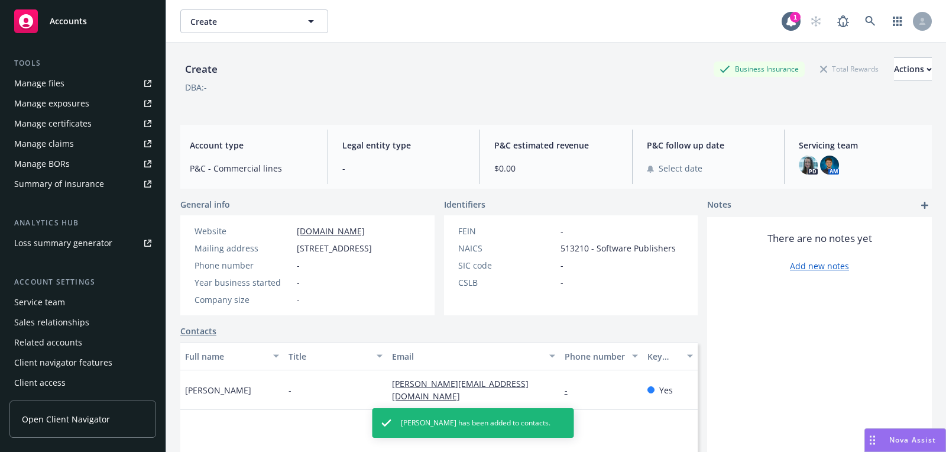
click at [75, 303] on div "Service team" at bounding box center [82, 302] width 137 height 19
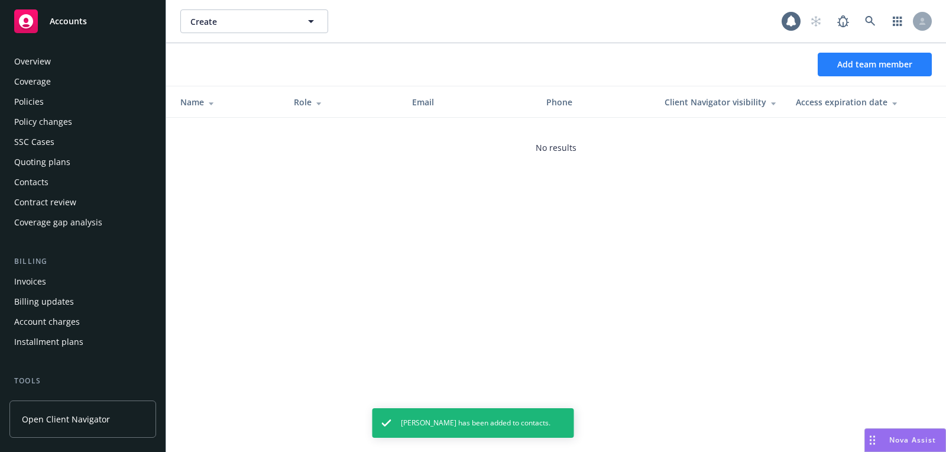
scroll to position [318, 0]
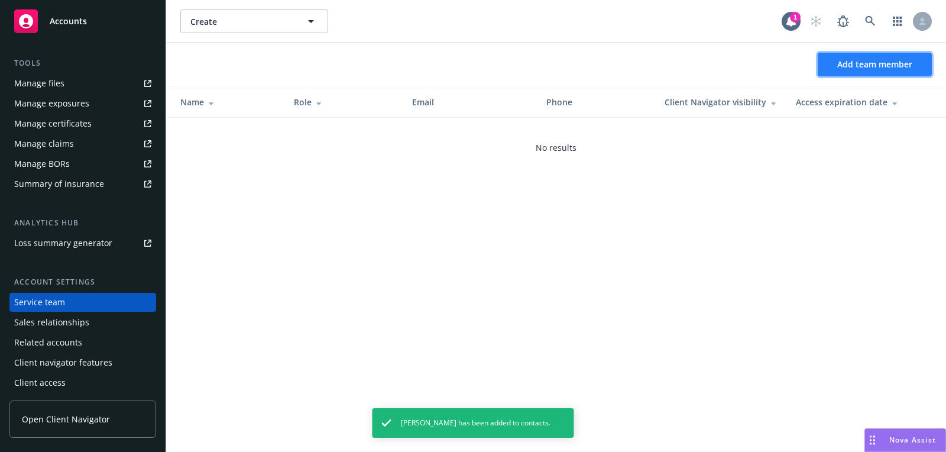
click at [899, 70] on button "Add team member" at bounding box center [875, 65] width 114 height 24
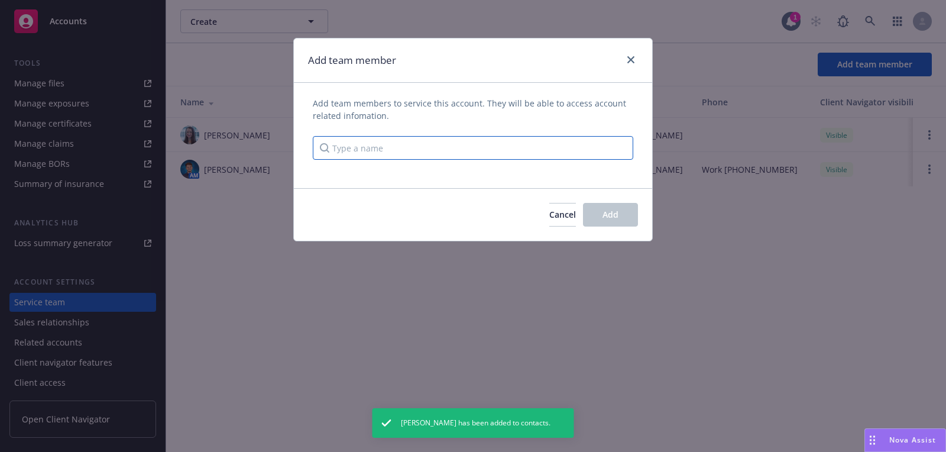
click at [549, 138] on input "Type a name" at bounding box center [473, 148] width 320 height 24
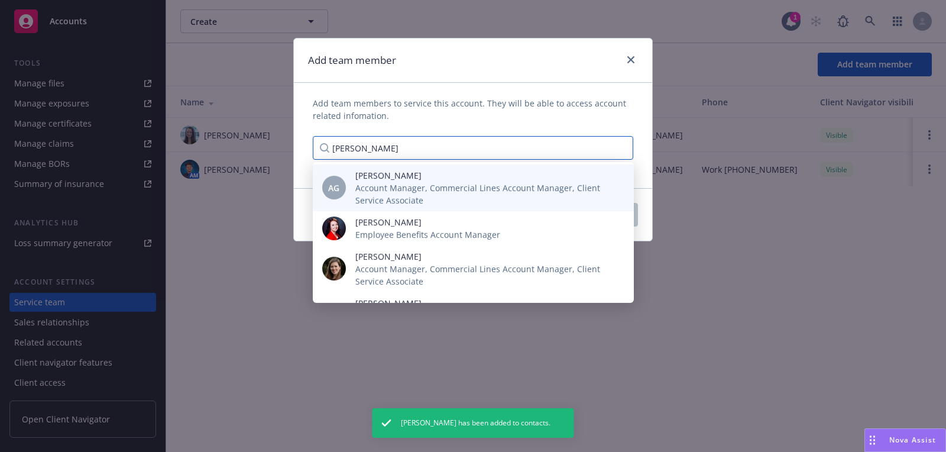
type input "[PERSON_NAME]"
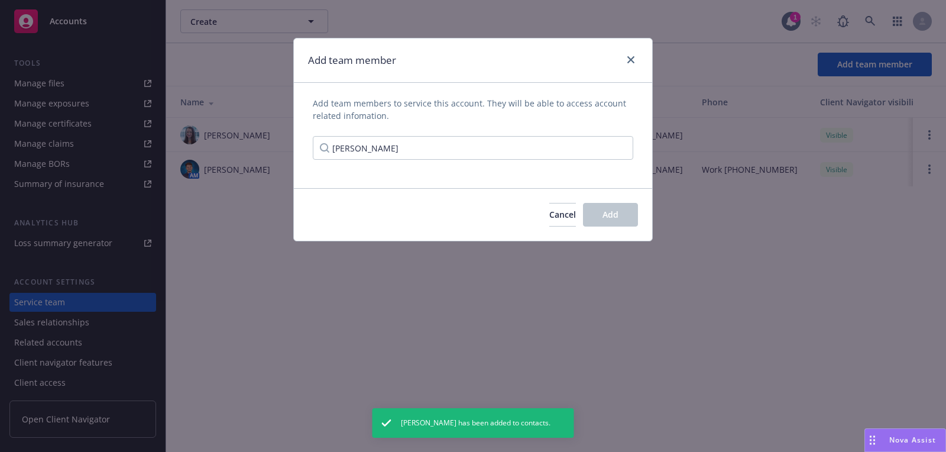
click at [520, 189] on span "Account Manager, Commercial Lines Account Manager, Client Service Associate" at bounding box center [485, 194] width 260 height 25
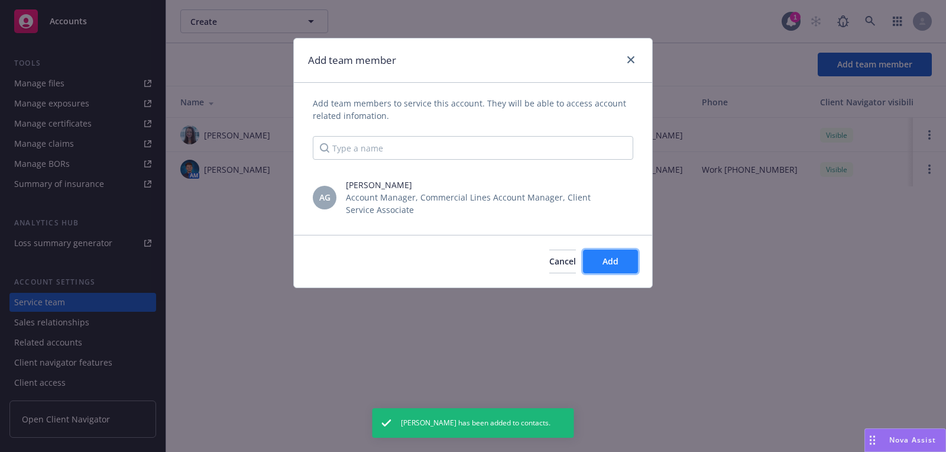
click at [623, 251] on button "Add" at bounding box center [610, 262] width 55 height 24
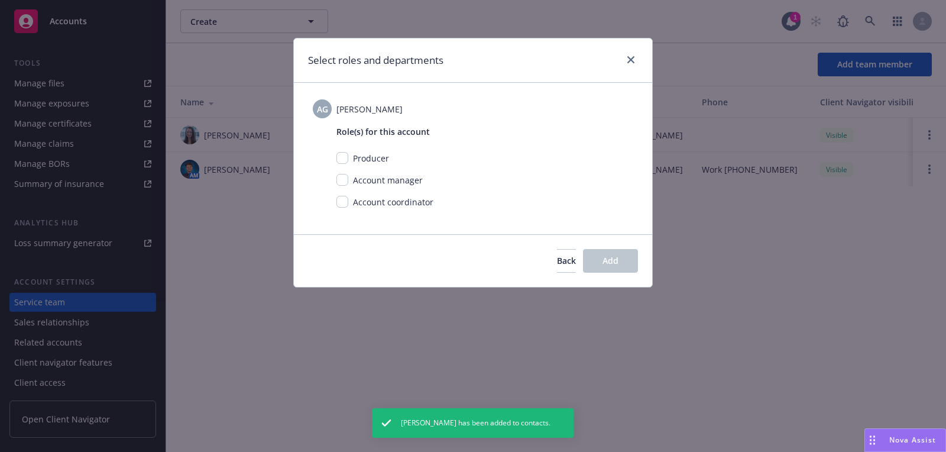
click at [348, 201] on div "Account coordinator" at bounding box center [392, 202] width 88 height 12
click at [336, 206] on div "Account coordinator" at bounding box center [484, 202] width 297 height 12
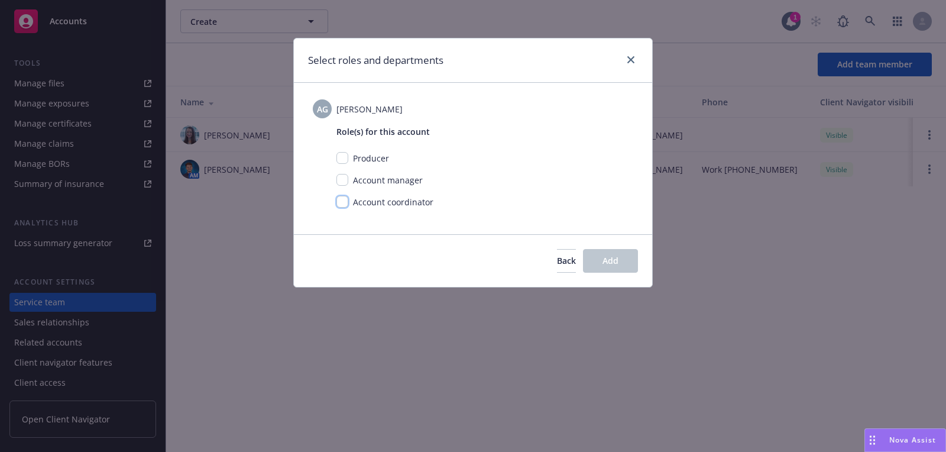
click at [341, 202] on input "checkbox" at bounding box center [342, 202] width 12 height 12
checkbox input "true"
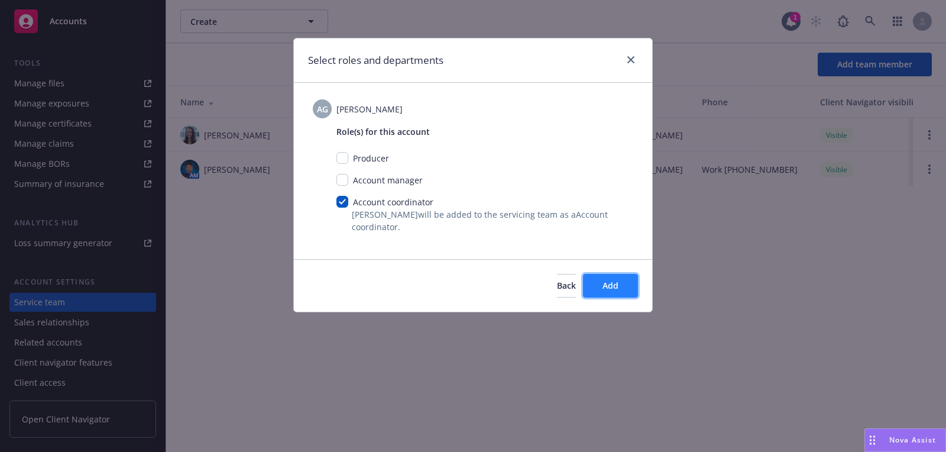
click at [594, 290] on button "Add" at bounding box center [610, 286] width 55 height 24
